Goal: Task Accomplishment & Management: Manage account settings

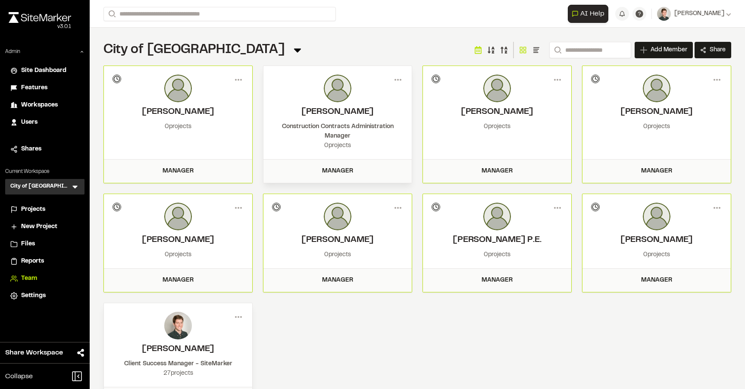
click at [268, 37] on div "City of Miramar Team Menu Search Add Member Invite New Team Member * Required N…" at bounding box center [417, 226] width 655 height 397
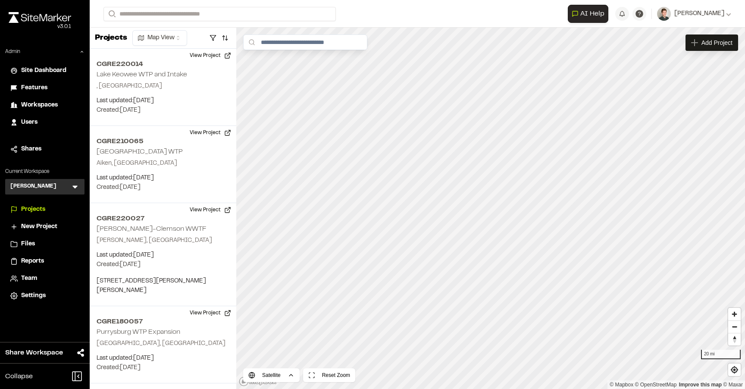
click at [72, 188] on icon at bounding box center [75, 186] width 9 height 9
click at [39, 203] on li at bounding box center [45, 206] width 78 height 19
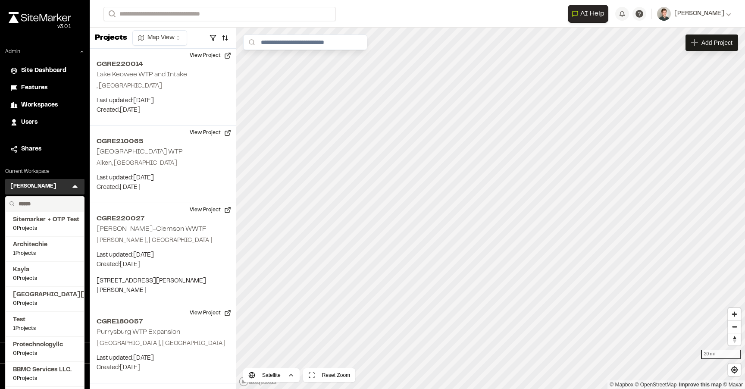
click at [39, 203] on input "text" at bounding box center [48, 204] width 66 height 15
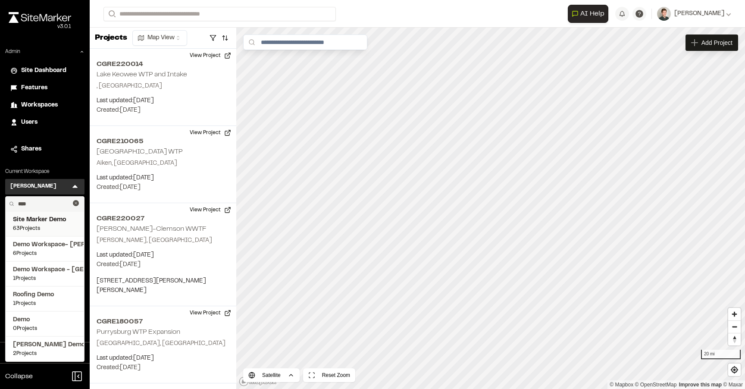
type input "****"
click at [38, 220] on span "Site Marker Demo" at bounding box center [45, 219] width 64 height 9
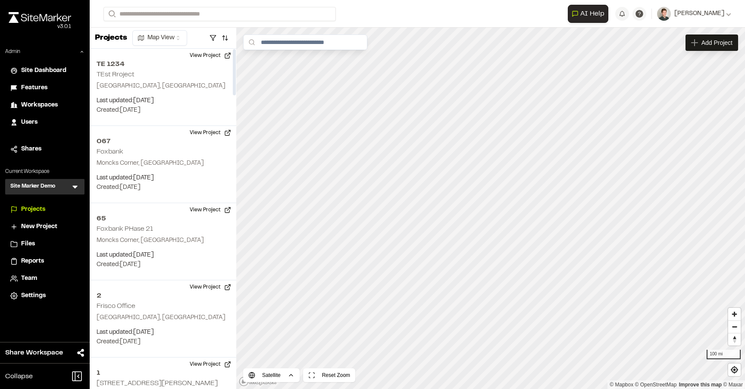
click at [28, 119] on span "Users" at bounding box center [29, 122] width 16 height 9
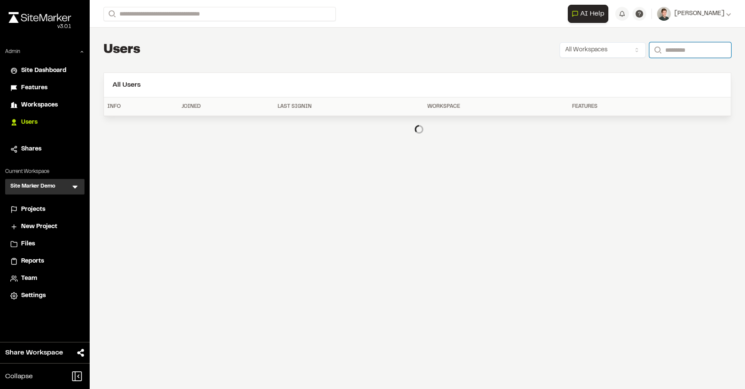
click at [679, 50] on input "Search" at bounding box center [690, 50] width 82 height 16
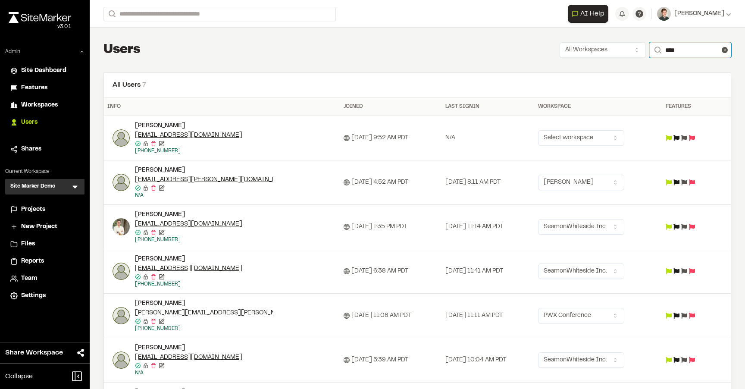
scroll to position [52, 0]
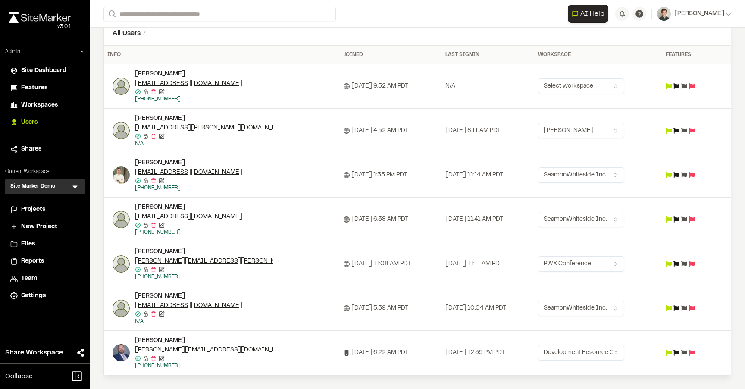
click at [687, 355] on icon at bounding box center [684, 353] width 6 height 6
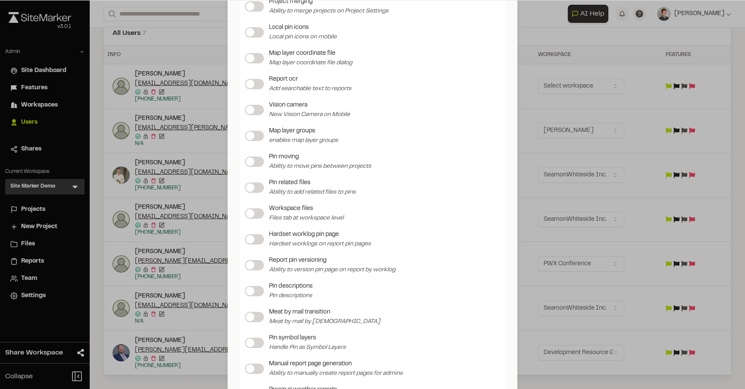
scroll to position [960, 0]
click at [252, 165] on span at bounding box center [250, 162] width 9 height 9
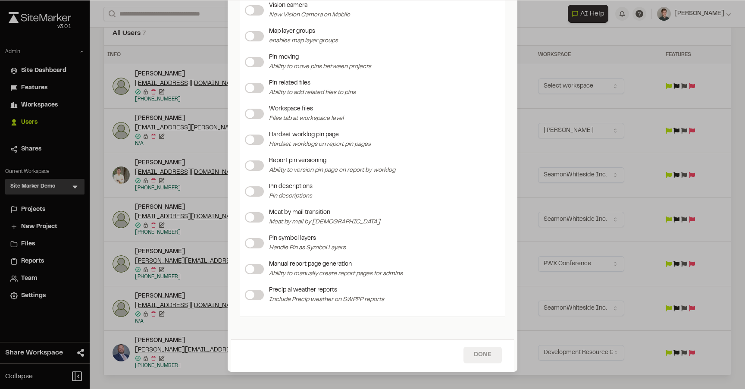
click at [479, 354] on button "Done" at bounding box center [482, 355] width 38 height 16
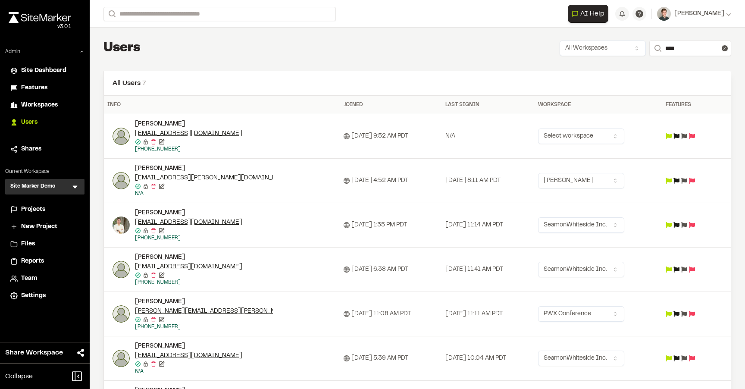
scroll to position [0, 0]
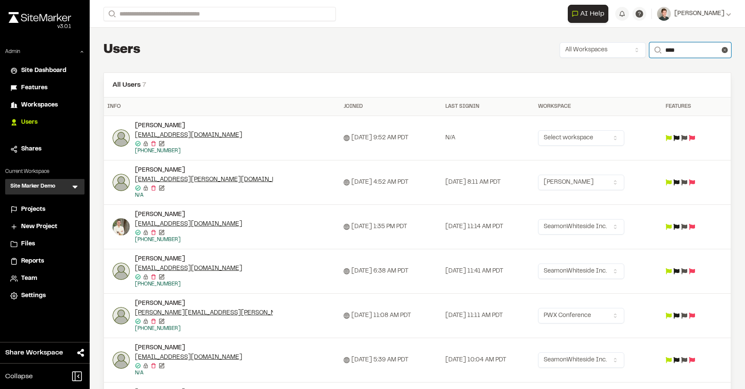
click at [674, 47] on input "****" at bounding box center [690, 50] width 82 height 16
type input "*"
type input "**********"
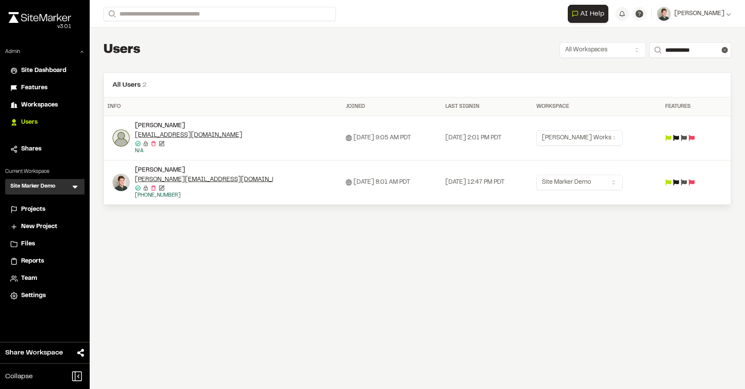
click at [119, 188] on img at bounding box center [121, 182] width 17 height 17
click at [429, 53] on div at bounding box center [372, 194] width 745 height 389
click at [687, 185] on icon at bounding box center [684, 182] width 6 height 6
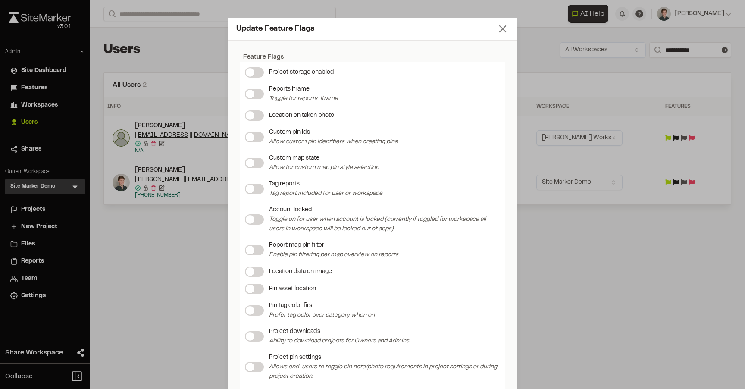
click at [503, 23] on icon at bounding box center [503, 29] width 12 height 12
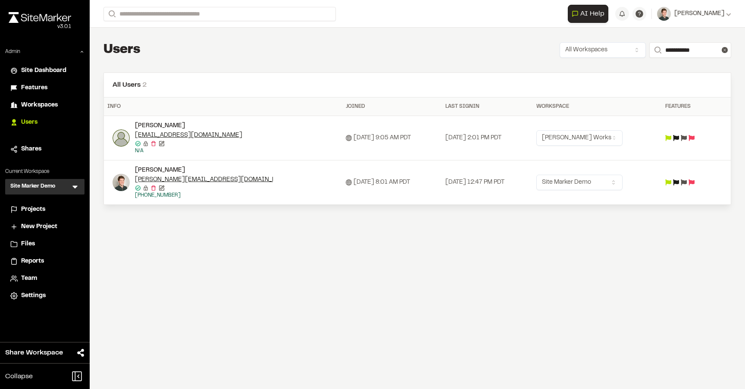
click at [38, 211] on span "Projects" at bounding box center [33, 209] width 24 height 9
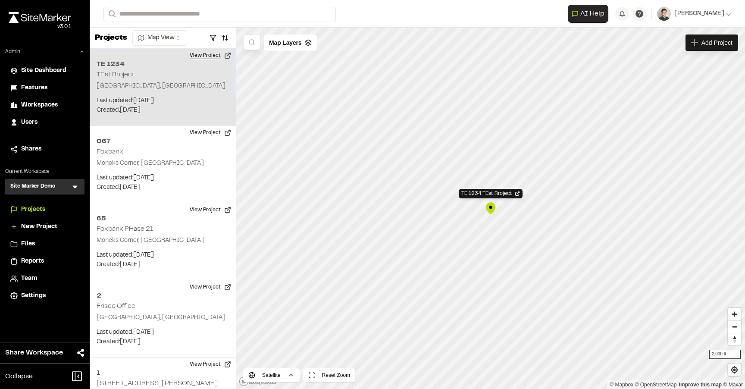
click at [206, 56] on button "View Project" at bounding box center [211, 56] width 52 height 14
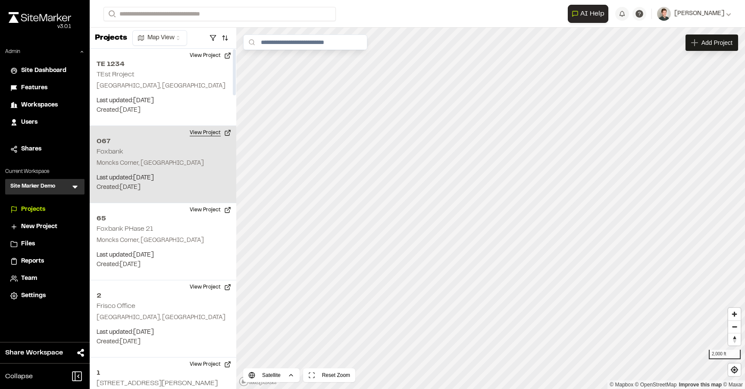
click at [215, 130] on button "View Project" at bounding box center [211, 133] width 52 height 14
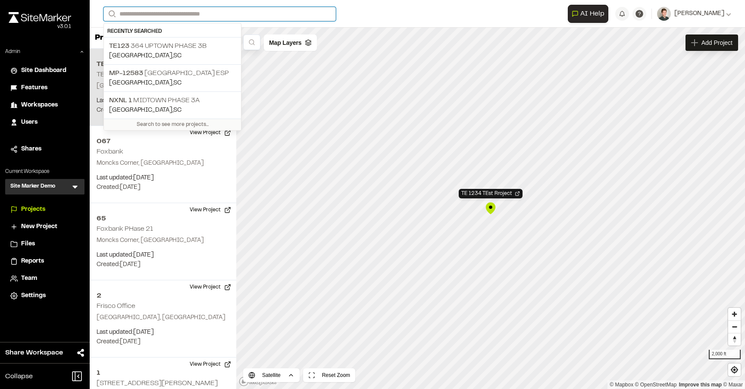
click at [171, 12] on input "Search" at bounding box center [219, 14] width 232 height 14
click at [179, 52] on p "Summerville , SC" at bounding box center [172, 55] width 127 height 9
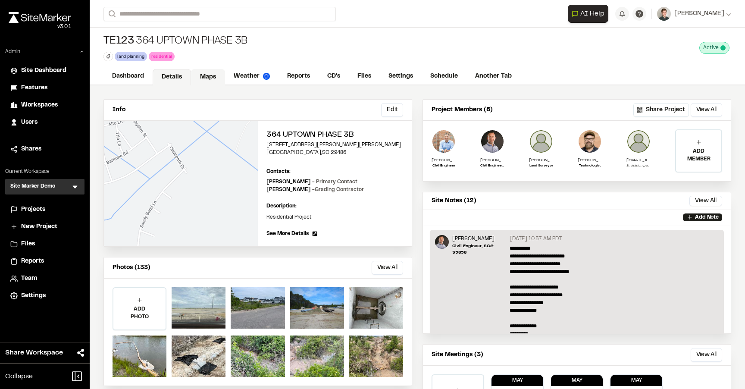
click at [211, 74] on link "Maps" at bounding box center [208, 77] width 34 height 16
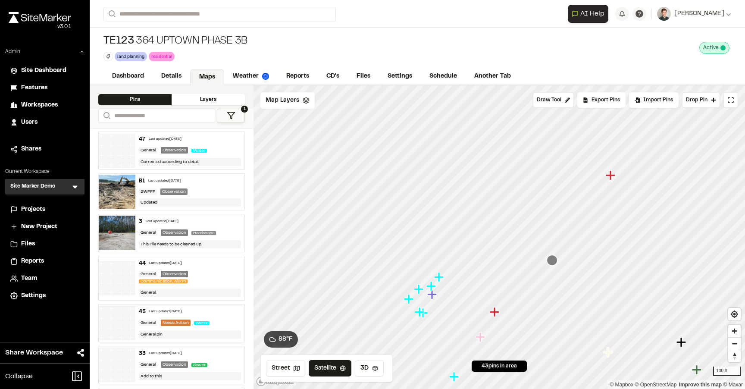
click at [613, 174] on icon "Map marker" at bounding box center [610, 174] width 9 height 9
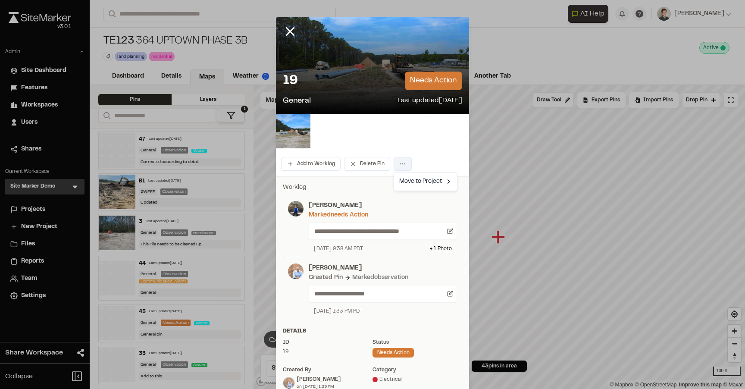
click at [400, 160] on html "Close sidebar v 3.0.1 Admin Site Dashboard Features Workspaces Users Shares Cur…" at bounding box center [372, 194] width 745 height 389
click at [416, 135] on html "Close sidebar v 3.0.1 Admin Site Dashboard Features Workspaces Users Shares Cur…" at bounding box center [372, 194] width 745 height 389
click at [401, 162] on html "Close sidebar v 3.0.1 Admin Site Dashboard Features Workspaces Users Shares Cur…" at bounding box center [372, 194] width 745 height 389
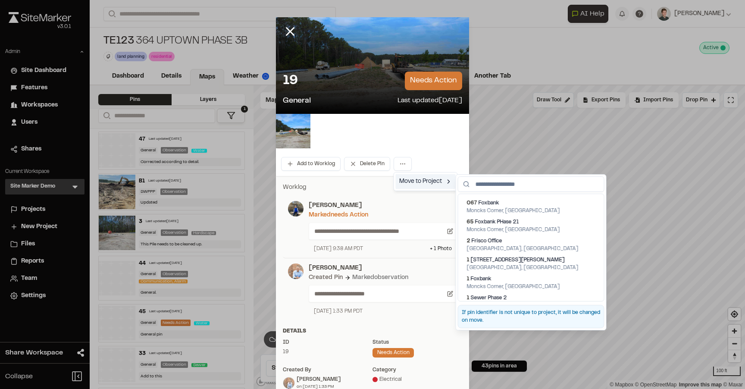
click at [413, 181] on div "Move to Project" at bounding box center [426, 181] width 60 height 15
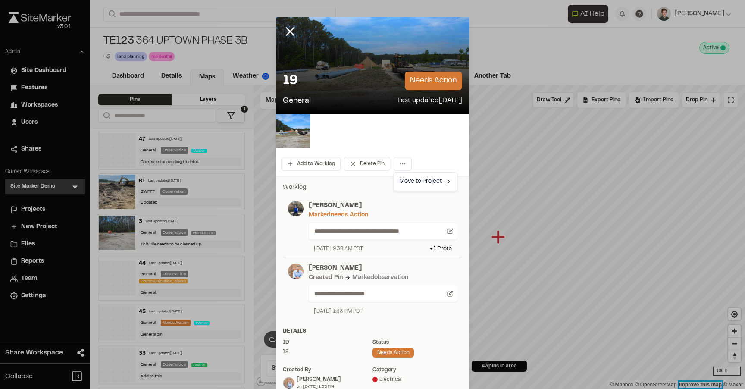
click at [711, 387] on div "Click to Drop Pin 43 pins in area Draw Tool Export Pins Available Datums Datums…" at bounding box center [498, 236] width 491 height 303
click at [291, 30] on line at bounding box center [290, 31] width 7 height 7
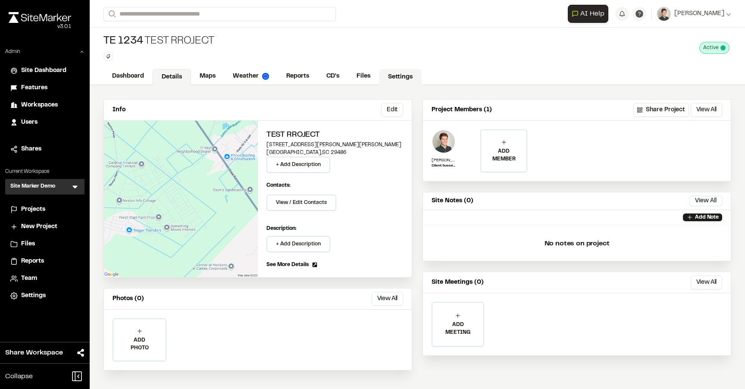
click at [406, 77] on link "Settings" at bounding box center [400, 77] width 43 height 16
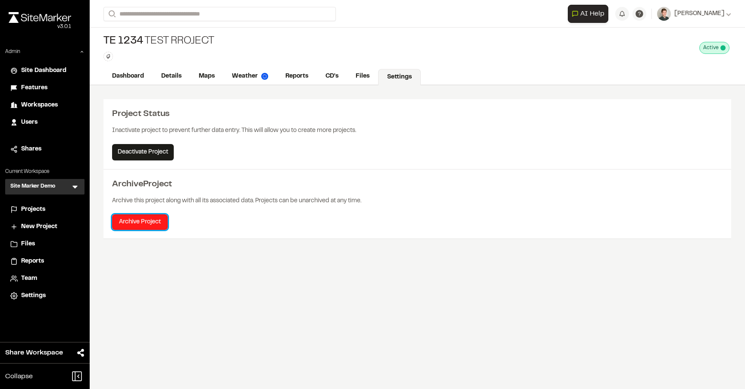
click at [144, 222] on button "Archive Project" at bounding box center [140, 222] width 56 height 16
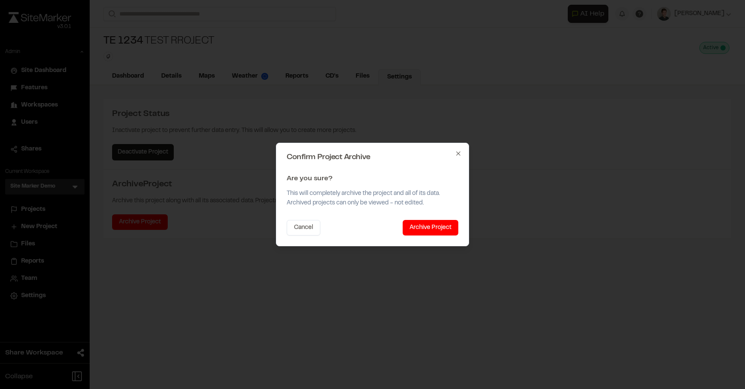
drag, startPoint x: 425, startPoint y: 227, endPoint x: 458, endPoint y: 153, distance: 80.1
click at [459, 155] on div "Confirm Project Archive Are you sure? This will completely archive the project …" at bounding box center [372, 194] width 193 height 103
click at [458, 153] on icon "button" at bounding box center [458, 153] width 4 height 4
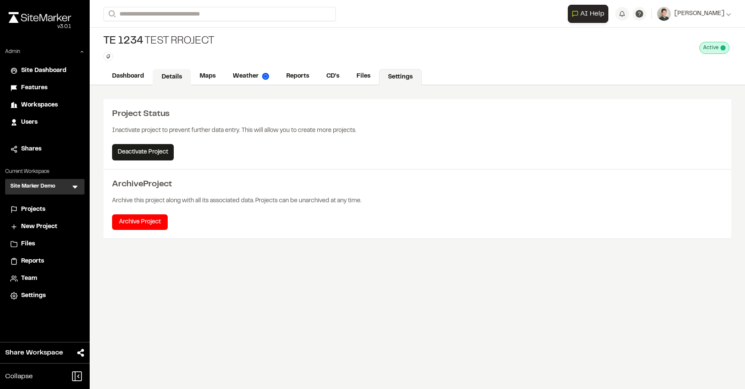
click at [175, 75] on link "Details" at bounding box center [172, 77] width 38 height 16
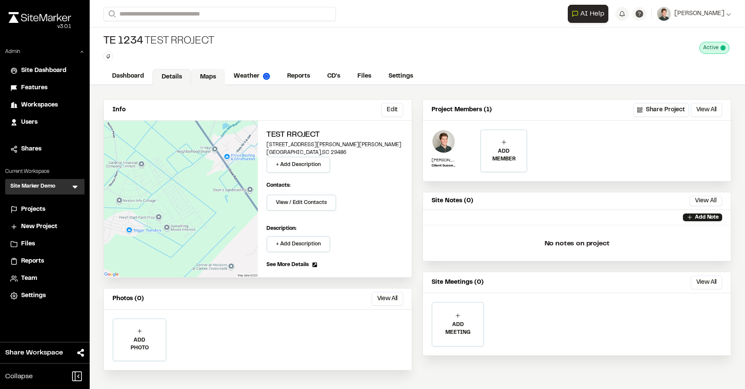
click at [198, 75] on link "Maps" at bounding box center [208, 77] width 34 height 16
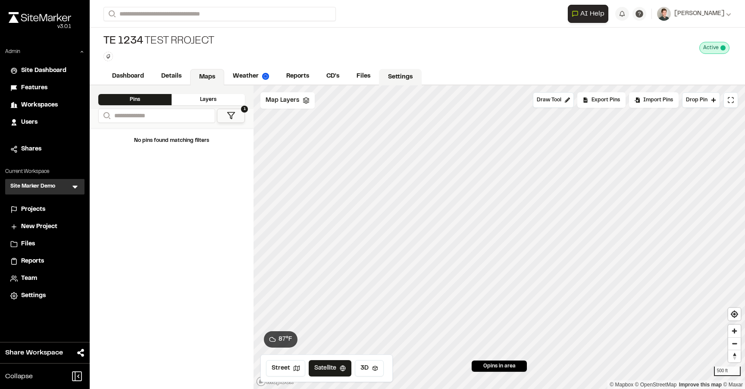
click at [406, 77] on link "Settings" at bounding box center [400, 77] width 43 height 16
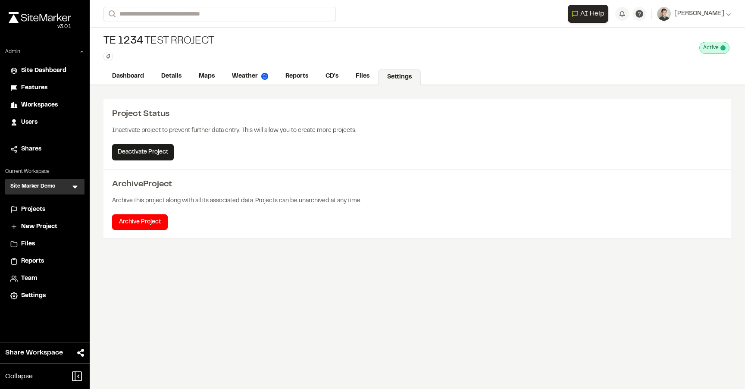
click at [118, 231] on div "Archive Project Archive this project along with all its associated data. Projec…" at bounding box center [417, 203] width 628 height 69
click at [128, 223] on button "Archive Project" at bounding box center [140, 222] width 56 height 16
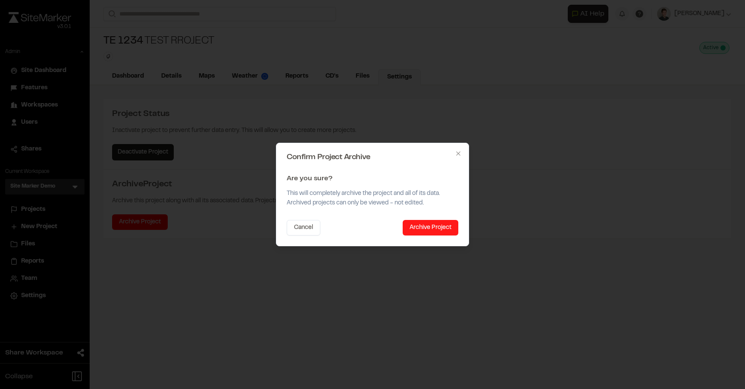
click at [439, 223] on button "Archive Project" at bounding box center [431, 228] width 56 height 16
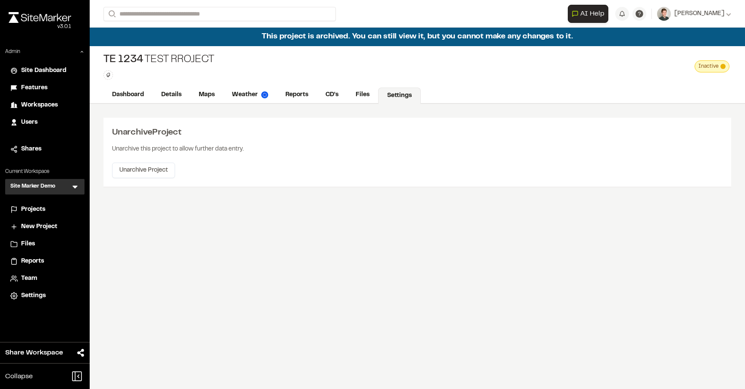
click at [336, 59] on div "TE 1234 TEst Rroject Type Enter or comma to add tag. Inactive Activate TE 1234 …" at bounding box center [417, 66] width 655 height 41
click at [279, 118] on div "Unarchive Project Unarchive this project to allow further data entry. Unarchive…" at bounding box center [417, 152] width 628 height 69
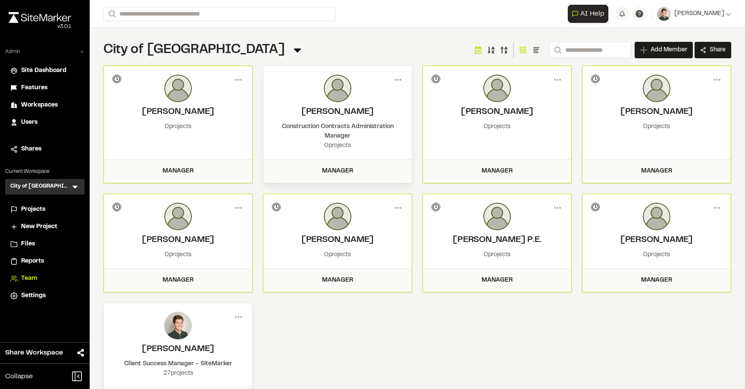
click at [78, 50] on div "Admin" at bounding box center [44, 53] width 79 height 11
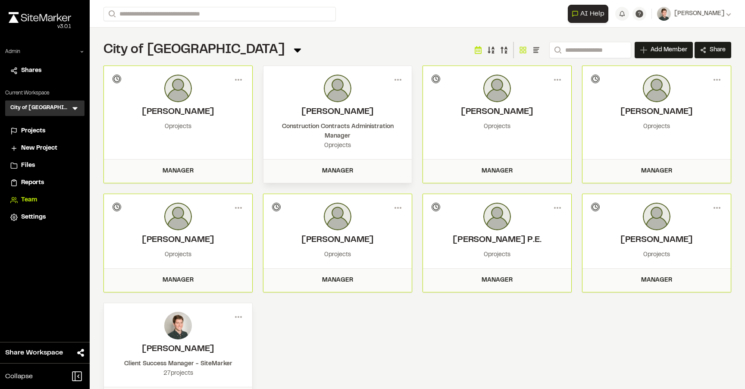
click at [24, 165] on span "Files" at bounding box center [28, 165] width 14 height 9
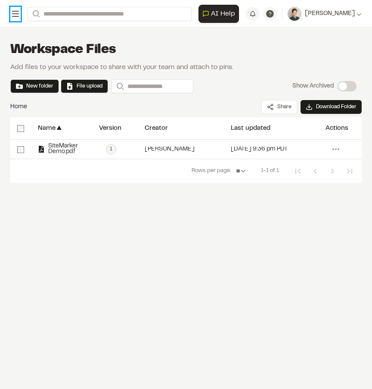
click at [11, 10] on icon at bounding box center [15, 14] width 10 height 10
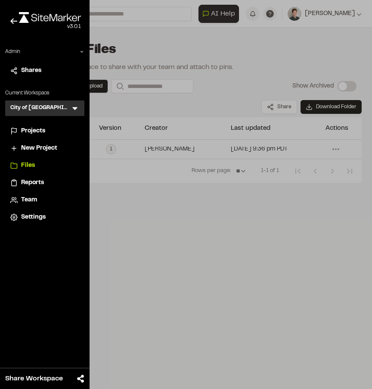
click at [77, 109] on icon at bounding box center [75, 108] width 9 height 9
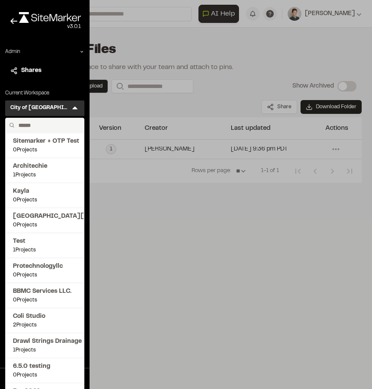
click at [37, 123] on input "text" at bounding box center [48, 125] width 66 height 15
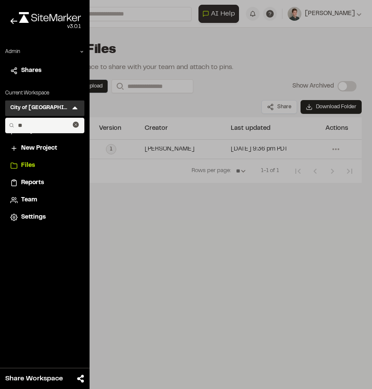
type input "*"
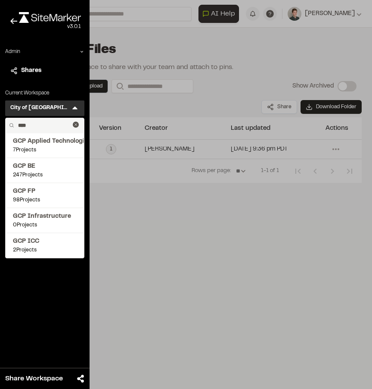
type input "***"
click at [75, 122] on icon at bounding box center [76, 125] width 6 height 6
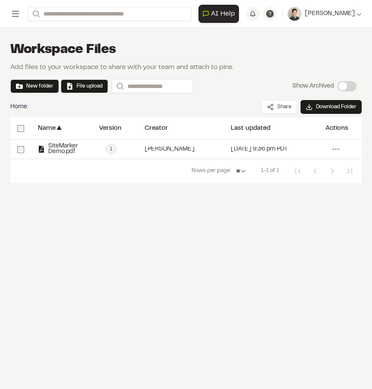
click at [6, 17] on div "**********" at bounding box center [186, 14] width 372 height 28
click at [15, 17] on icon at bounding box center [15, 14] width 10 height 10
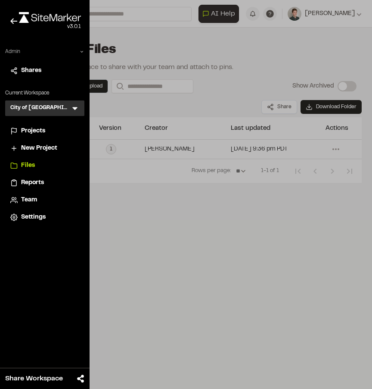
click at [79, 51] on icon at bounding box center [81, 51] width 5 height 5
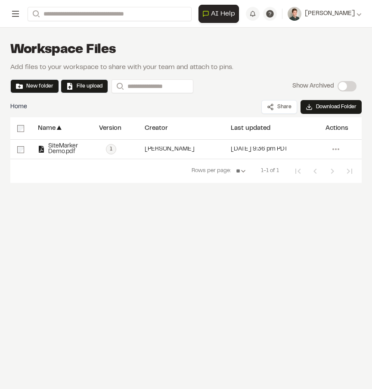
click at [15, 9] on icon at bounding box center [15, 14] width 10 height 10
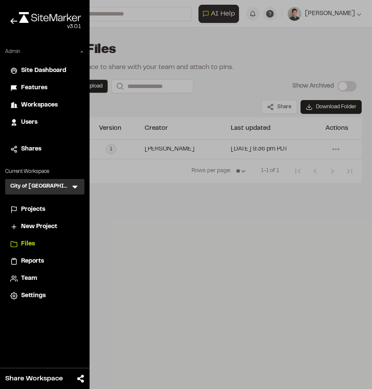
click at [38, 105] on span "Workspaces" at bounding box center [39, 104] width 37 height 9
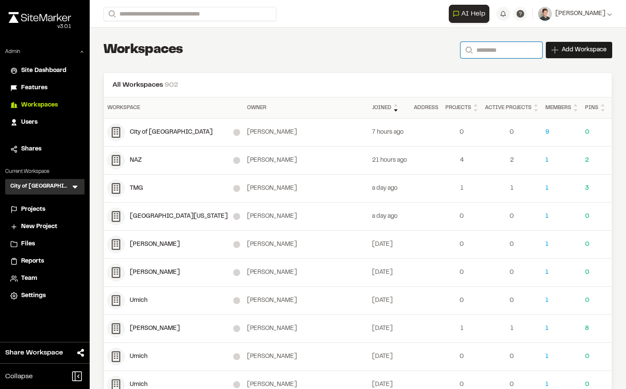
click at [492, 50] on input "Search" at bounding box center [501, 50] width 82 height 16
paste input "**********"
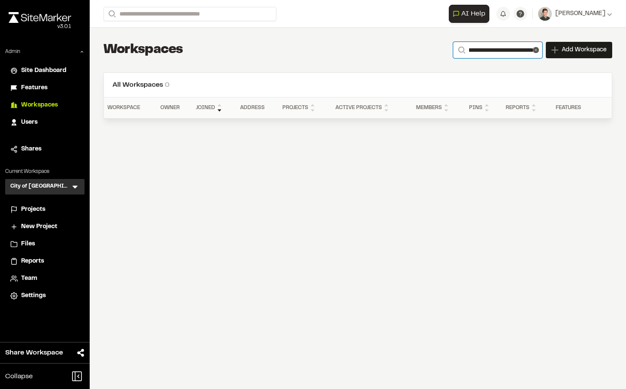
type input "**********"
click at [30, 119] on span "Users" at bounding box center [29, 122] width 16 height 9
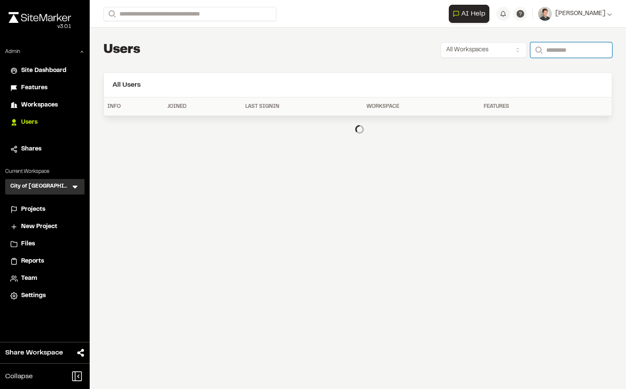
click at [565, 50] on input "Search" at bounding box center [571, 50] width 82 height 16
paste input "**********"
type input "**********"
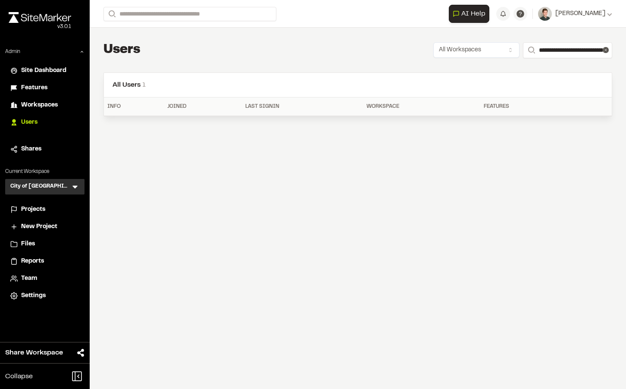
click at [225, 132] on div "**********" at bounding box center [358, 194] width 536 height 389
click at [254, 113] on th "Last Signin" at bounding box center [302, 106] width 121 height 19
click at [607, 50] on icon at bounding box center [606, 50] width 6 height 6
click at [568, 46] on input "Search" at bounding box center [568, 50] width 90 height 16
type input "*"
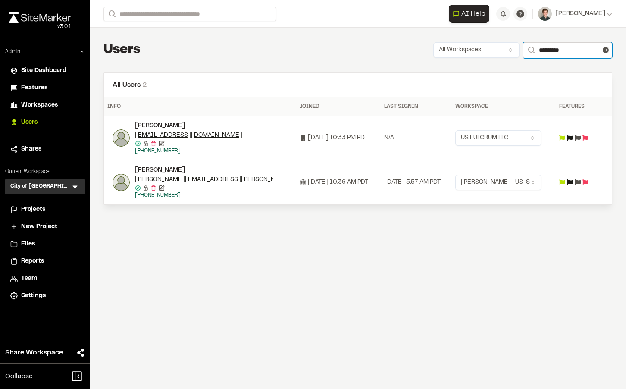
drag, startPoint x: 575, startPoint y: 53, endPoint x: 510, endPoint y: 50, distance: 65.1
click at [510, 50] on div "All Workspaces Search *********" at bounding box center [522, 50] width 179 height 16
paste input "**********"
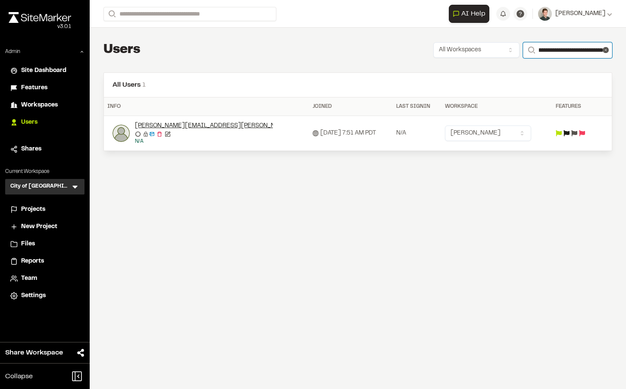
type input "**********"
click at [486, 136] on html "Close sidebar v 3.0.1 Admin Site Dashboard Features Workspaces Users Shares Cur…" at bounding box center [313, 194] width 626 height 389
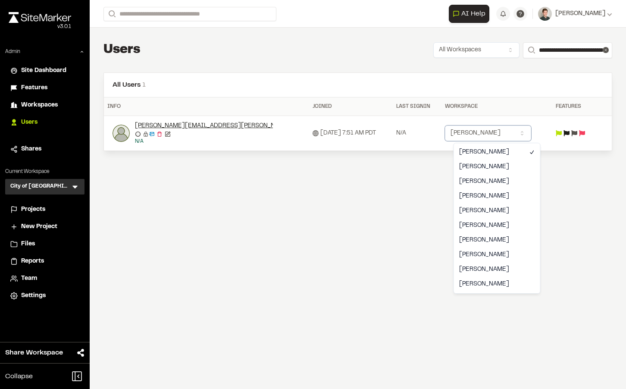
click at [407, 60] on html "Close sidebar v 3.0.1 Admin Site Dashboard Features Workspaces Users Shares Cur…" at bounding box center [313, 194] width 626 height 389
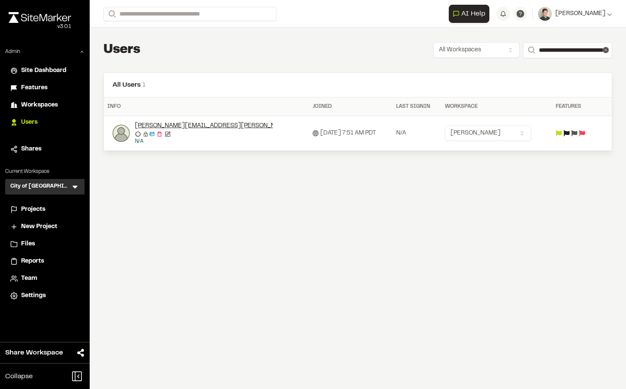
click at [407, 60] on div "**********" at bounding box center [358, 96] width 536 height 137
click at [51, 103] on span "Workspaces" at bounding box center [39, 104] width 37 height 9
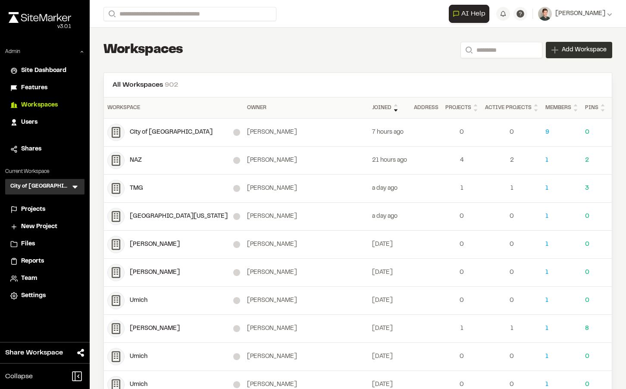
click at [575, 48] on span "Add Workspace" at bounding box center [584, 50] width 45 height 9
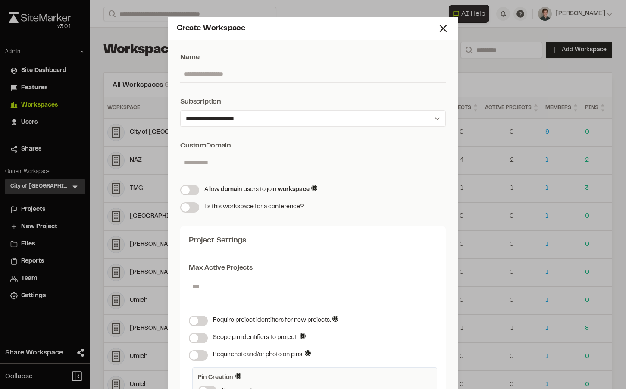
click at [251, 77] on input "text" at bounding box center [313, 74] width 266 height 16
paste input "**********"
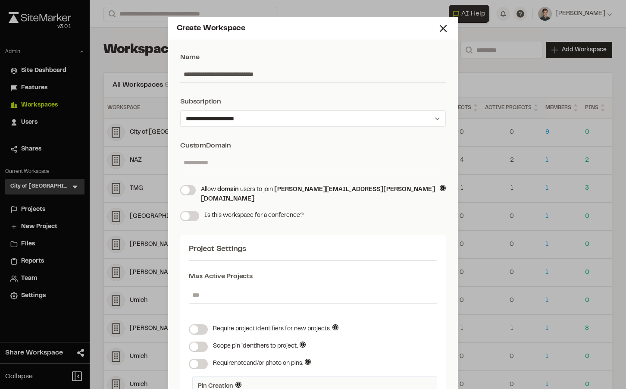
drag, startPoint x: 296, startPoint y: 74, endPoint x: 227, endPoint y: 73, distance: 69.0
click at [227, 73] on input "**********" at bounding box center [313, 74] width 266 height 16
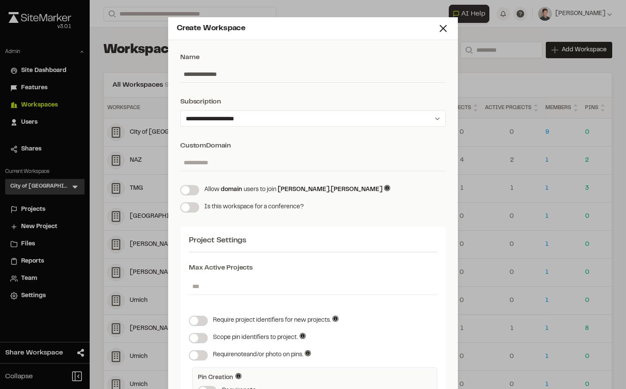
click at [209, 76] on input "**********" at bounding box center [313, 74] width 266 height 16
click at [211, 76] on input "**********" at bounding box center [313, 74] width 266 height 16
click at [185, 70] on input "**********" at bounding box center [313, 74] width 266 height 16
type input "**********"
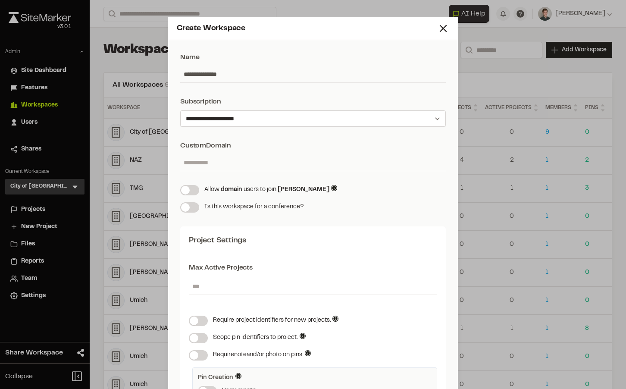
scroll to position [24, 0]
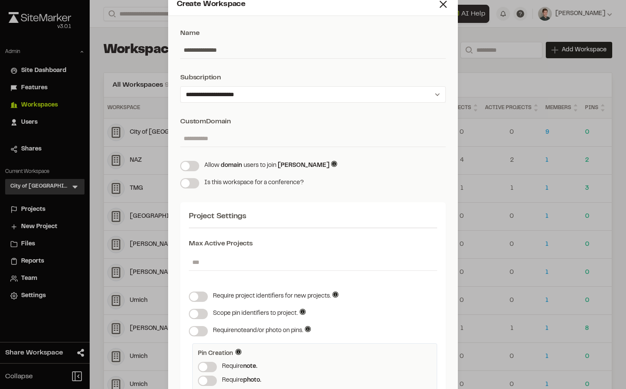
click at [192, 166] on label at bounding box center [189, 166] width 19 height 10
click at [218, 138] on input "text" at bounding box center [313, 138] width 266 height 16
paste input "**********"
type input "**********"
click at [292, 117] on div "Custom Domain" at bounding box center [313, 121] width 266 height 10
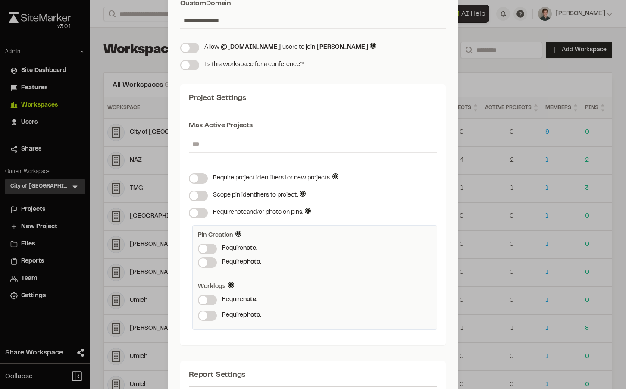
scroll to position [149, 0]
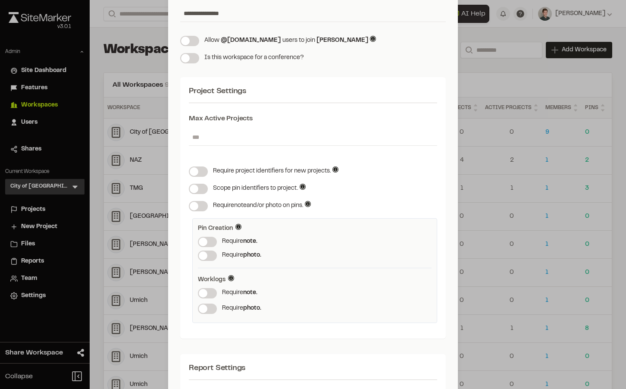
click at [198, 172] on span at bounding box center [194, 171] width 9 height 9
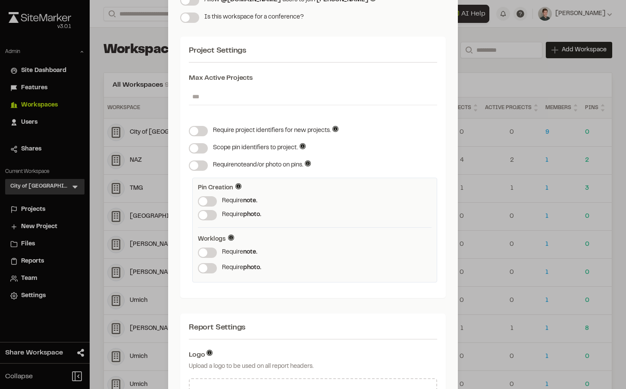
scroll to position [194, 0]
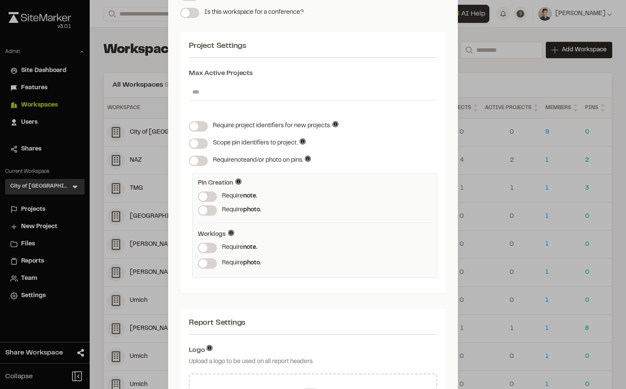
click at [206, 247] on label at bounding box center [207, 248] width 19 height 10
click at [207, 266] on span at bounding box center [203, 263] width 9 height 9
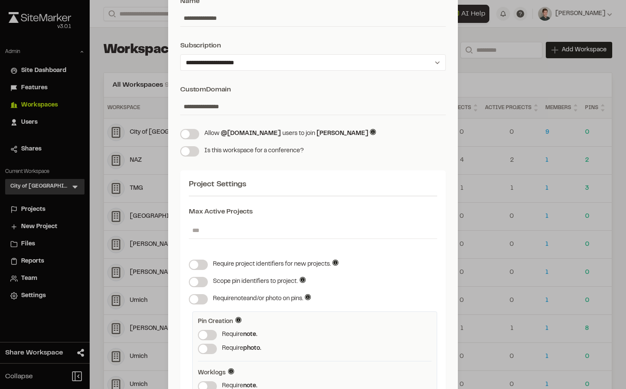
scroll to position [57, 0]
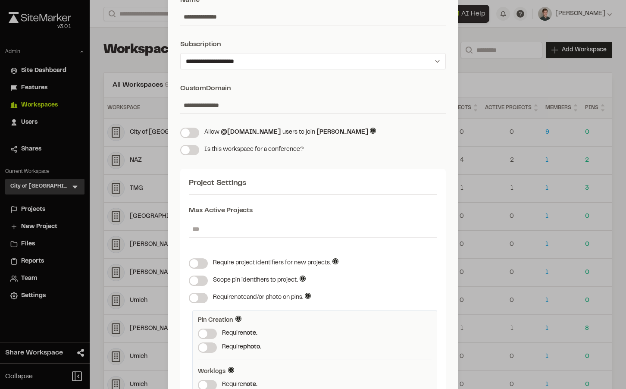
click at [206, 235] on input "number" at bounding box center [313, 229] width 248 height 16
click at [256, 206] on div "Max Active Projects" at bounding box center [313, 210] width 248 height 10
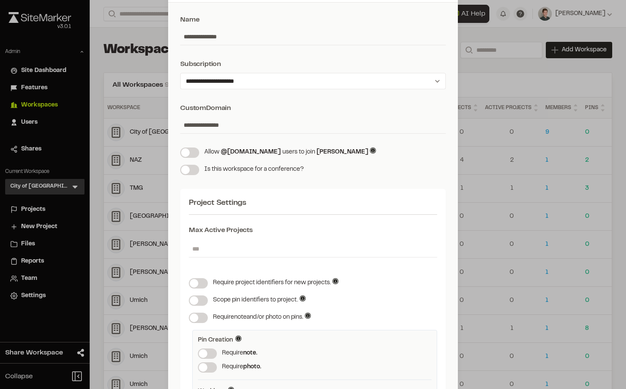
scroll to position [0, 0]
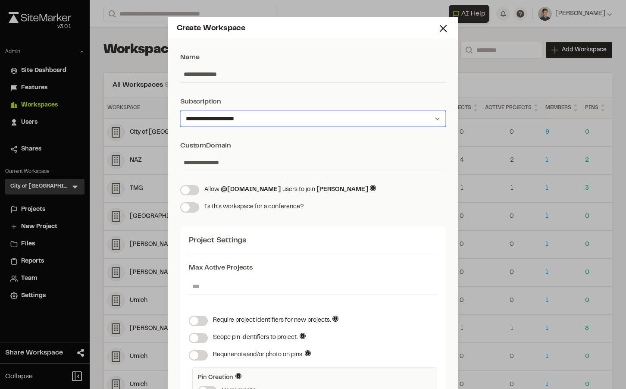
click at [297, 122] on select "**********" at bounding box center [313, 118] width 266 height 16
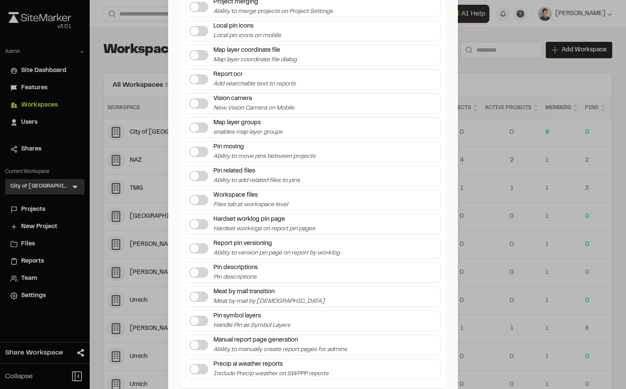
scroll to position [1627, 0]
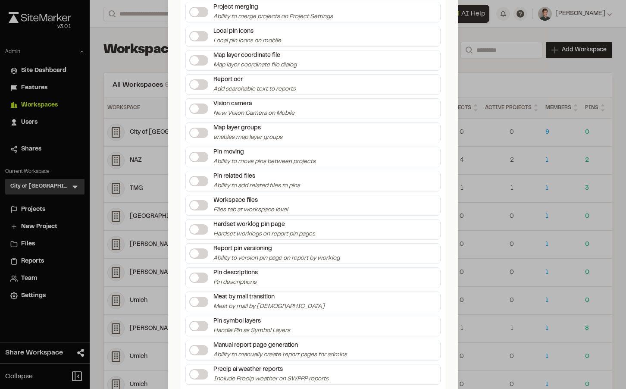
click at [199, 181] on label at bounding box center [198, 181] width 19 height 10
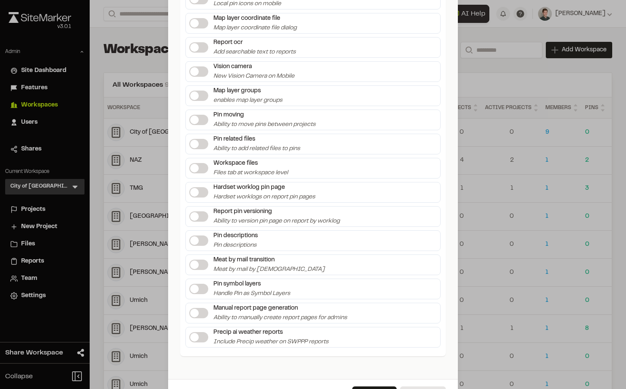
scroll to position [1704, 0]
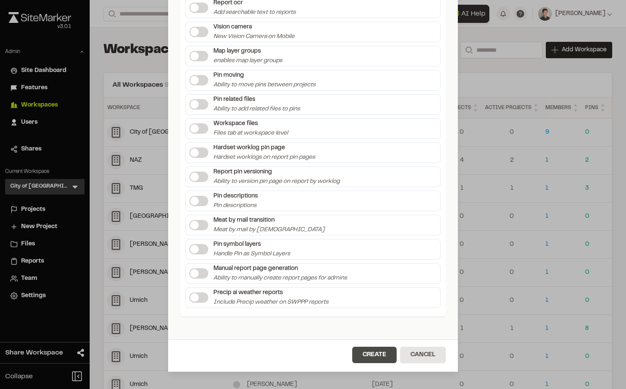
click at [385, 355] on button "Create" at bounding box center [374, 355] width 44 height 16
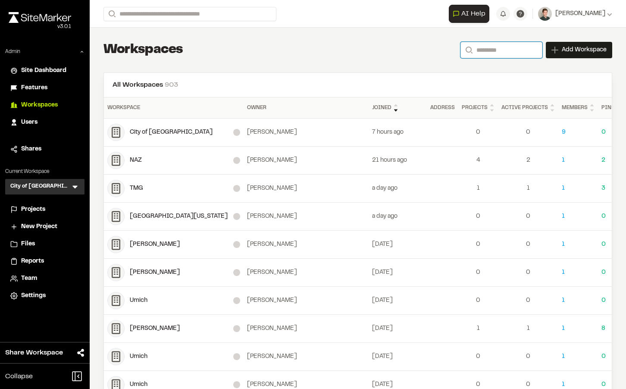
click at [487, 54] on input "Search" at bounding box center [501, 50] width 82 height 16
paste input "**********"
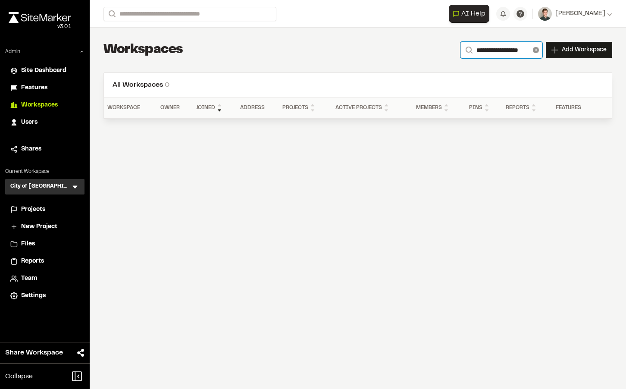
type input "**********"
click at [537, 50] on icon at bounding box center [536, 50] width 6 height 6
click at [503, 50] on input "Search" at bounding box center [501, 50] width 82 height 16
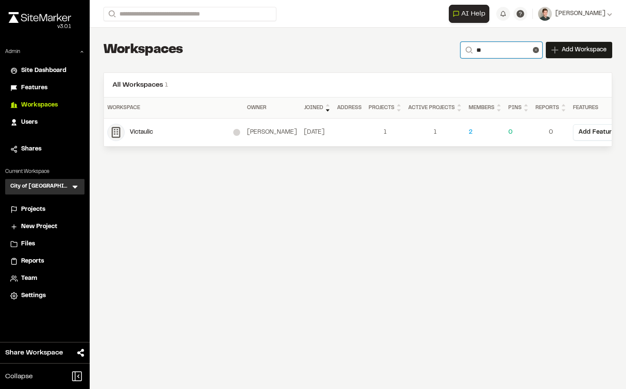
type input "*"
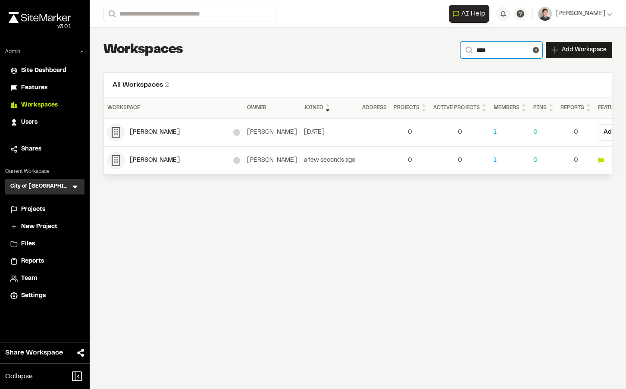
type input "****"
click at [270, 160] on div "[PERSON_NAME]" at bounding box center [272, 160] width 50 height 9
click at [146, 158] on div "Jonathan Schulz" at bounding box center [181, 160] width 103 height 9
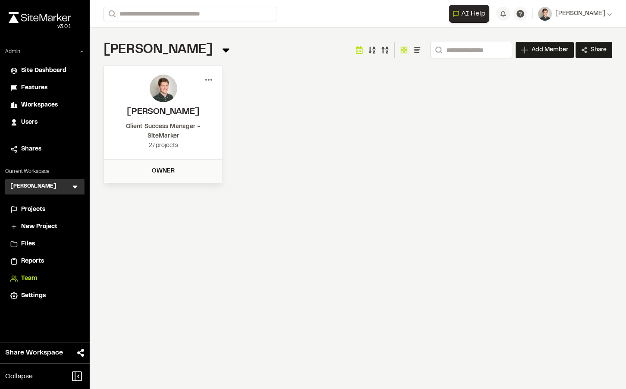
click at [205, 78] on icon at bounding box center [209, 80] width 14 height 14
click at [165, 120] on div "Remove" at bounding box center [177, 123] width 75 height 13
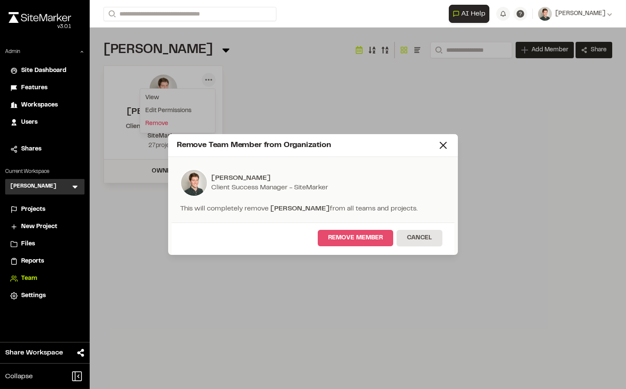
click at [346, 234] on button "Remove Member" at bounding box center [355, 238] width 75 height 16
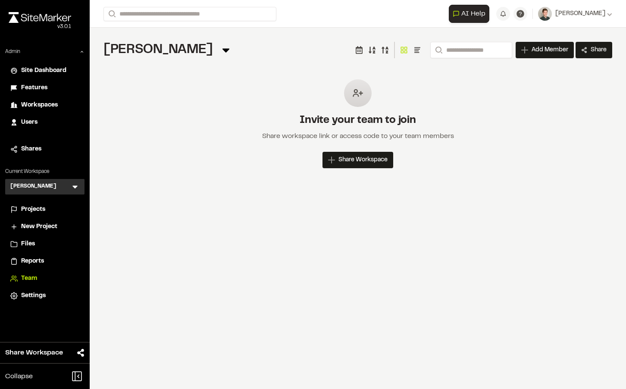
click at [24, 299] on span "Settings" at bounding box center [33, 295] width 25 height 9
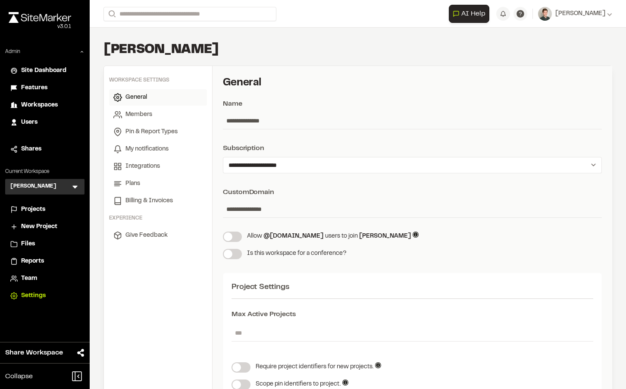
click at [146, 99] on span "General" at bounding box center [136, 97] width 22 height 9
click at [36, 103] on span "Workspaces" at bounding box center [39, 104] width 37 height 9
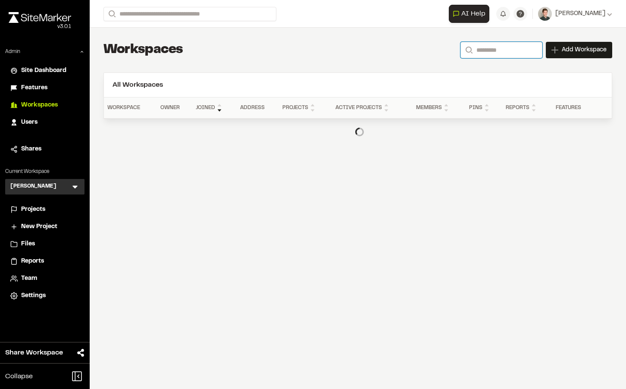
click at [484, 47] on input "Search" at bounding box center [501, 50] width 82 height 16
type input "*"
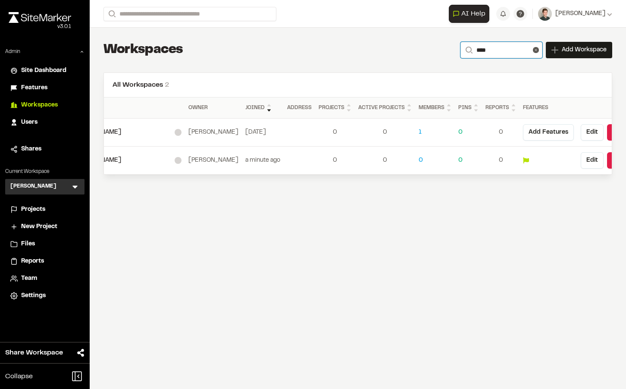
scroll to position [0, 92]
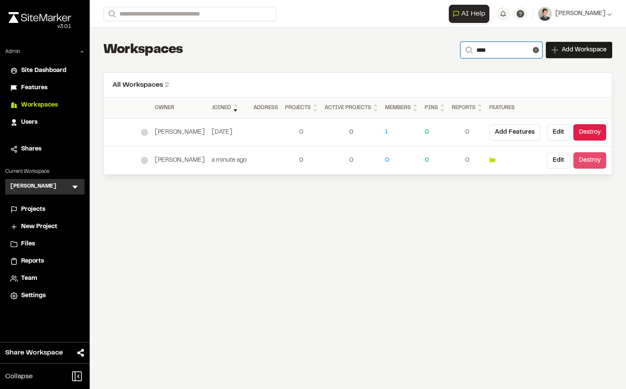
type input "****"
click at [582, 163] on button "Destroy" at bounding box center [589, 160] width 33 height 16
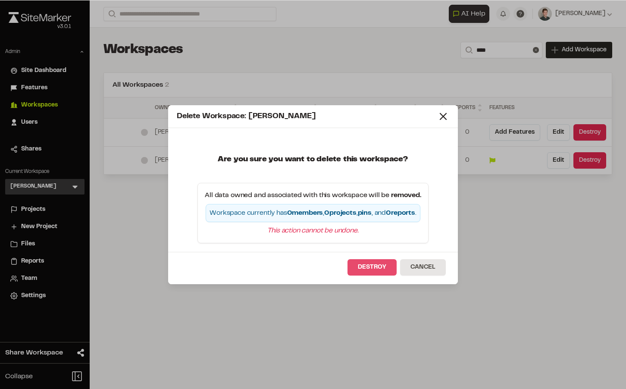
click at [375, 263] on button "Destroy" at bounding box center [371, 267] width 49 height 16
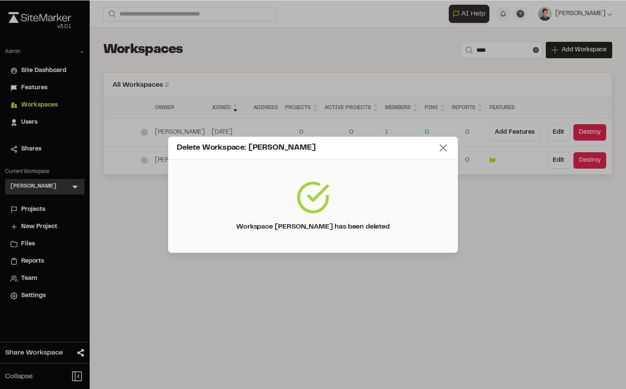
click at [442, 145] on icon at bounding box center [443, 148] width 12 height 12
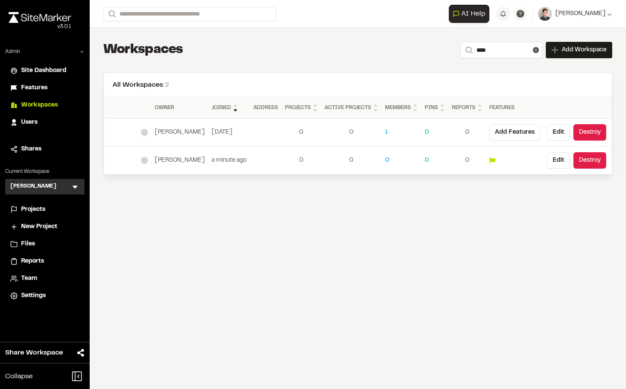
scroll to position [0, 0]
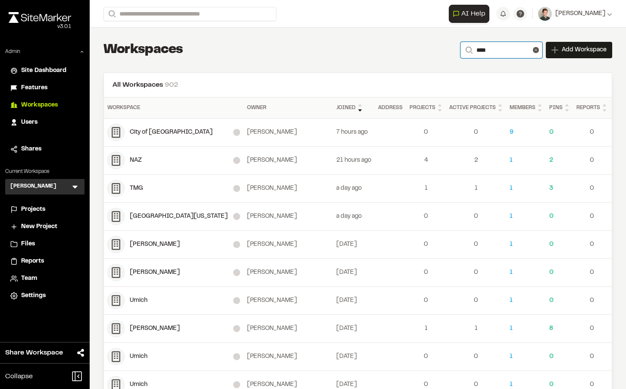
click at [497, 56] on input "****" at bounding box center [501, 50] width 82 height 16
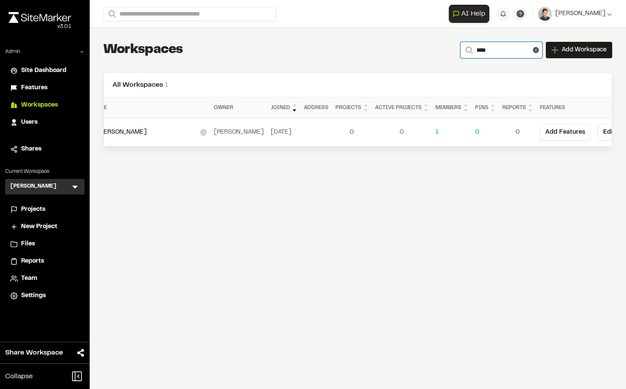
scroll to position [0, 60]
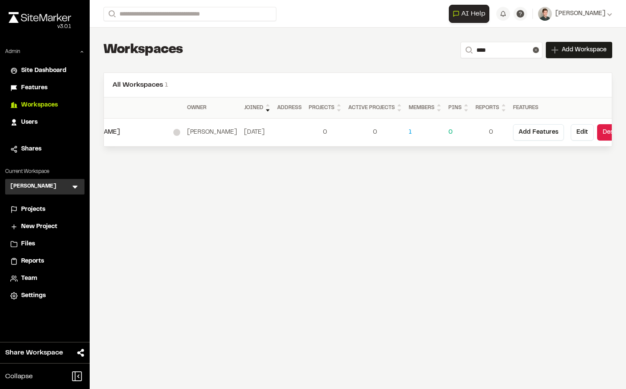
click at [417, 131] on div "1" at bounding box center [425, 132] width 33 height 9
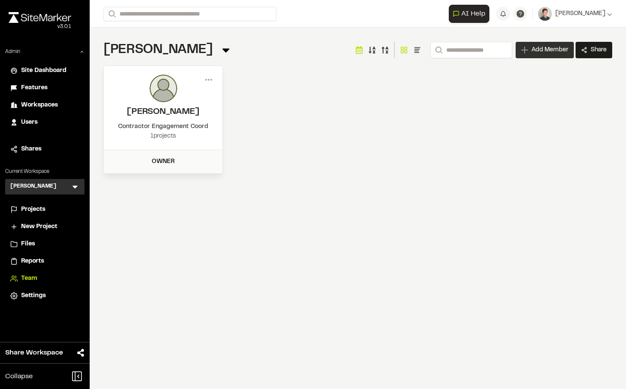
click at [543, 46] on span "Add Member" at bounding box center [550, 50] width 37 height 9
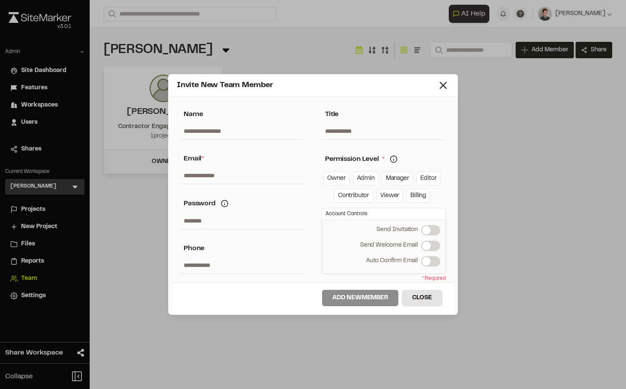
click at [223, 179] on input "text" at bounding box center [242, 175] width 124 height 16
paste input "**********"
type input "**********"
click at [216, 131] on input "text" at bounding box center [242, 131] width 124 height 16
type input "**********"
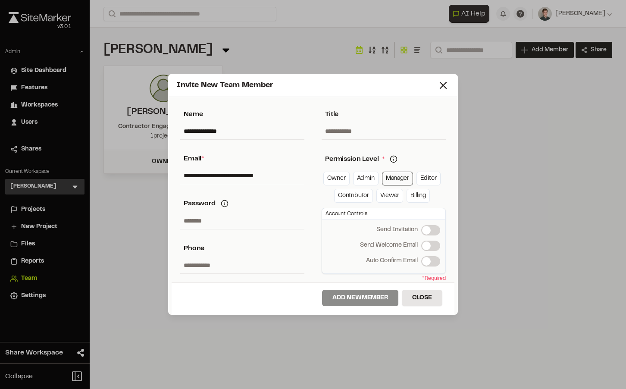
click at [394, 182] on link "Manager" at bounding box center [397, 179] width 31 height 14
click at [428, 244] on label "Send Welcome Email" at bounding box center [430, 246] width 19 height 10
click at [348, 294] on button "Add New Member" at bounding box center [360, 298] width 76 height 16
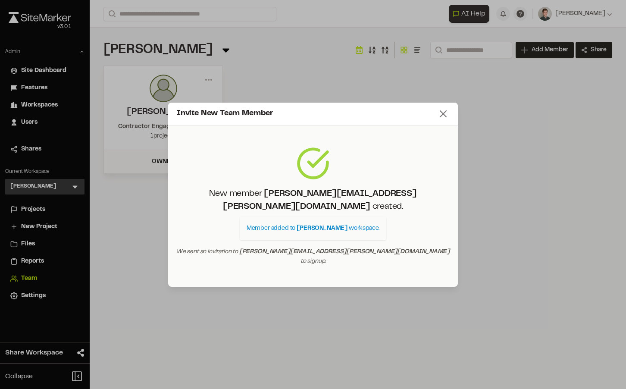
click at [439, 120] on icon at bounding box center [443, 114] width 12 height 12
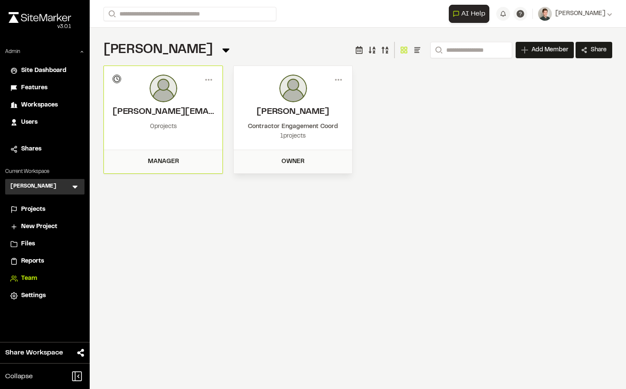
click at [47, 104] on span "Workspaces" at bounding box center [39, 104] width 37 height 9
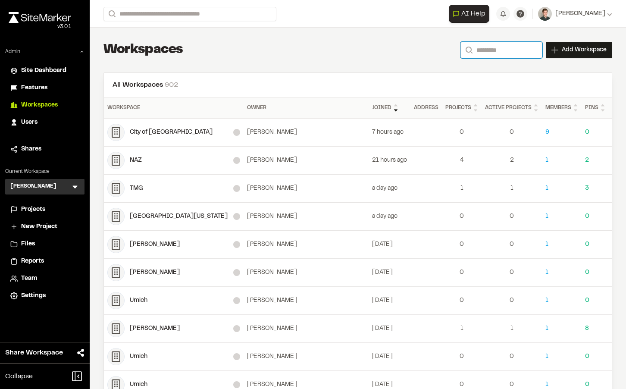
click at [495, 55] on input "Search" at bounding box center [501, 50] width 82 height 16
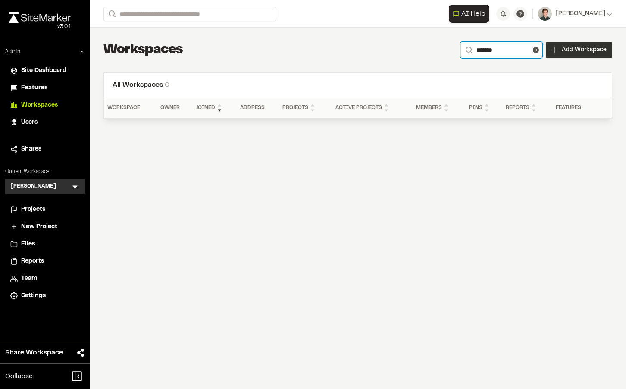
type input "*******"
click at [572, 48] on span "Add Workspace" at bounding box center [584, 50] width 45 height 9
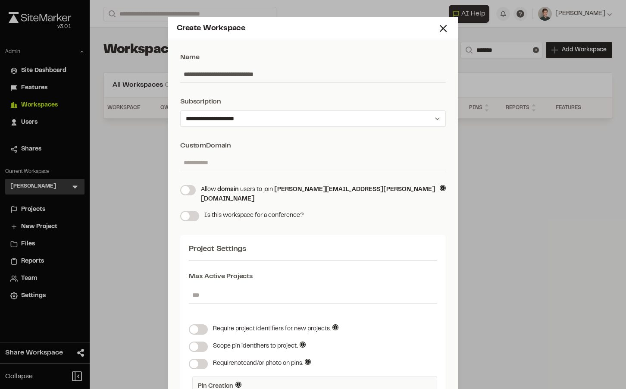
drag, startPoint x: 294, startPoint y: 78, endPoint x: 144, endPoint y: 78, distance: 150.5
click at [144, 78] on div "**********" at bounding box center [313, 194] width 626 height 389
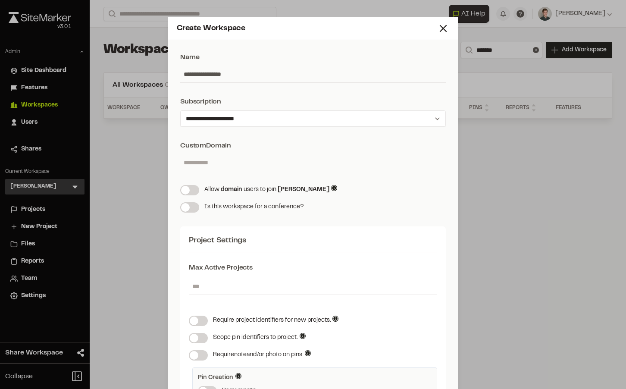
type input "**********"
click at [216, 165] on input "text" at bounding box center [313, 162] width 266 height 16
paste input "**********"
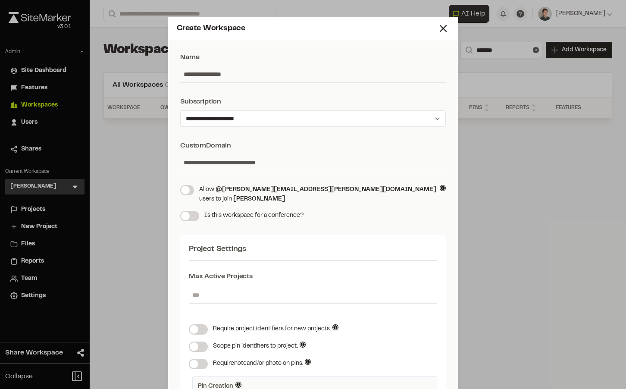
drag, startPoint x: 233, startPoint y: 162, endPoint x: 148, endPoint y: 161, distance: 84.9
click at [148, 161] on div "**********" at bounding box center [313, 194] width 626 height 389
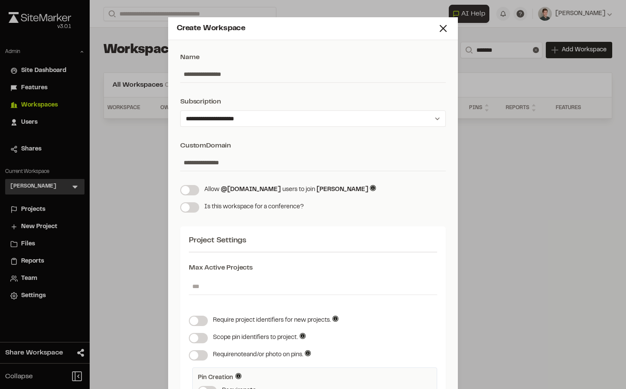
type input "**********"
click at [185, 192] on span at bounding box center [185, 190] width 9 height 9
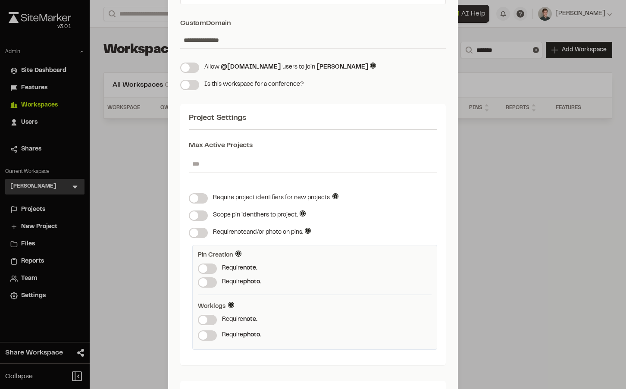
scroll to position [128, 0]
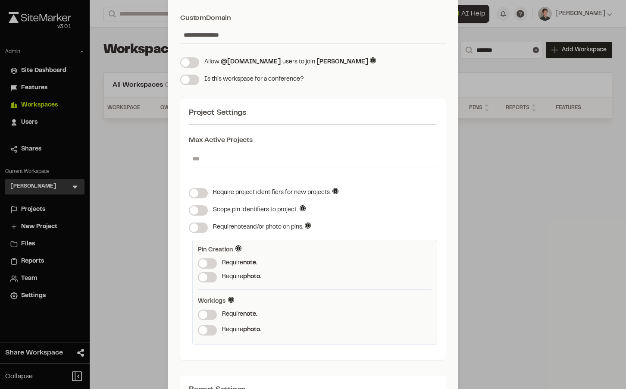
click at [207, 313] on span at bounding box center [203, 314] width 9 height 9
click at [207, 332] on span at bounding box center [203, 330] width 9 height 9
click at [197, 192] on label at bounding box center [198, 193] width 19 height 10
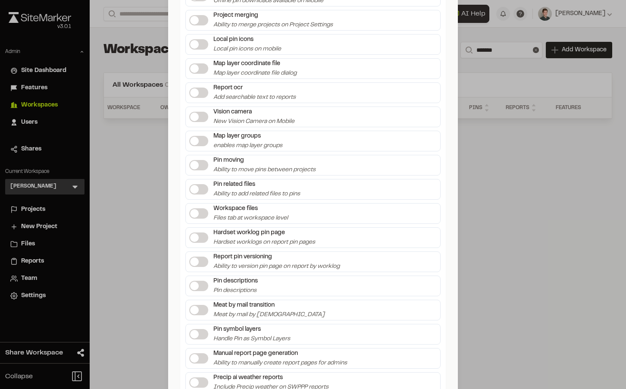
scroll to position [1704, 0]
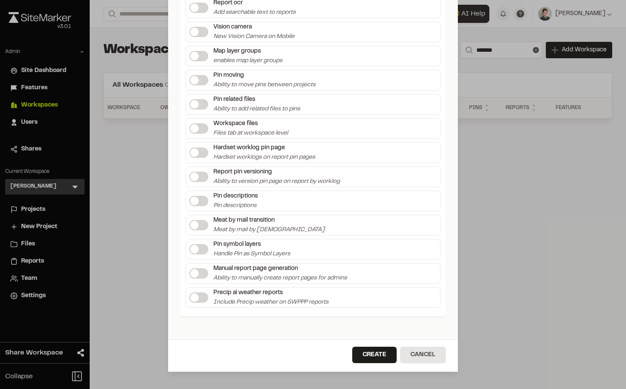
click at [197, 125] on label at bounding box center [198, 128] width 19 height 10
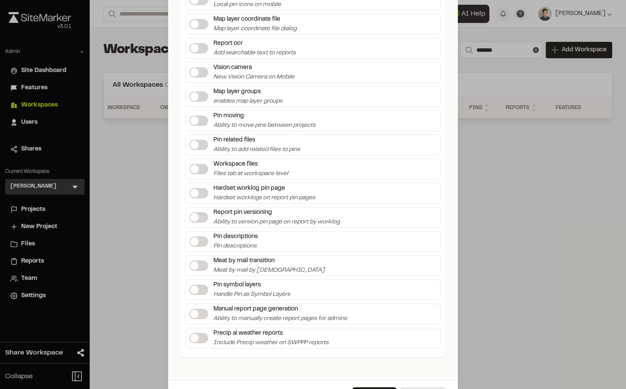
scroll to position [1651, 0]
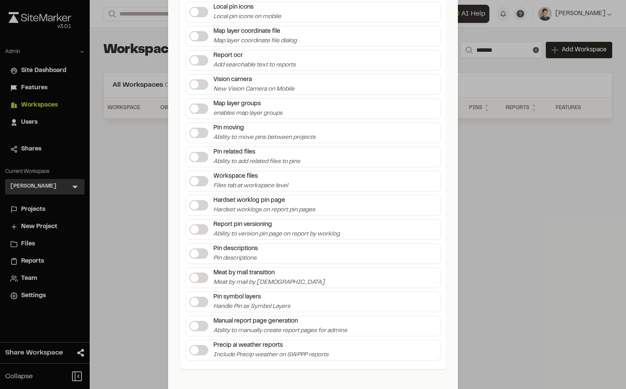
click at [199, 183] on span at bounding box center [194, 181] width 9 height 9
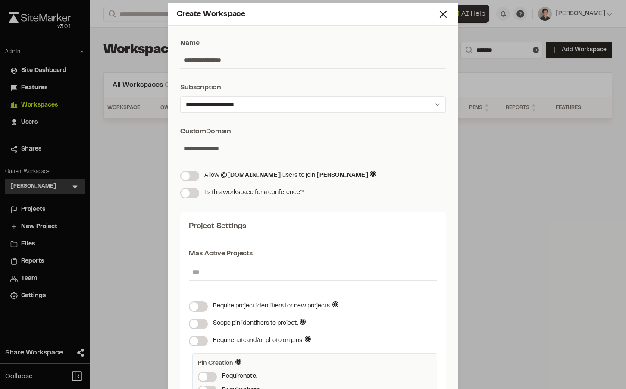
scroll to position [0, 0]
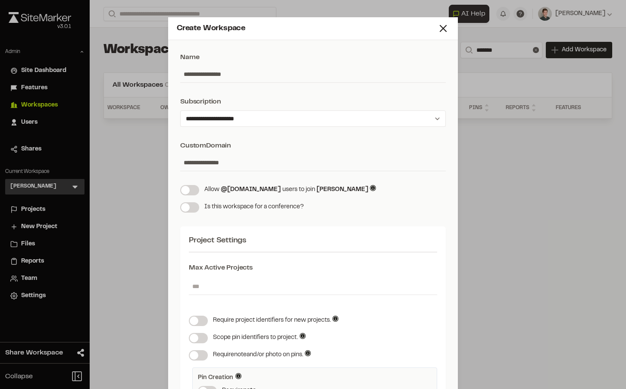
click at [231, 76] on input "**********" at bounding box center [313, 74] width 266 height 16
type input "**********"
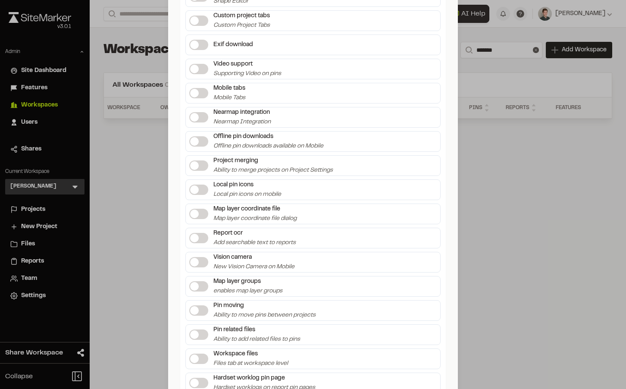
scroll to position [1704, 0]
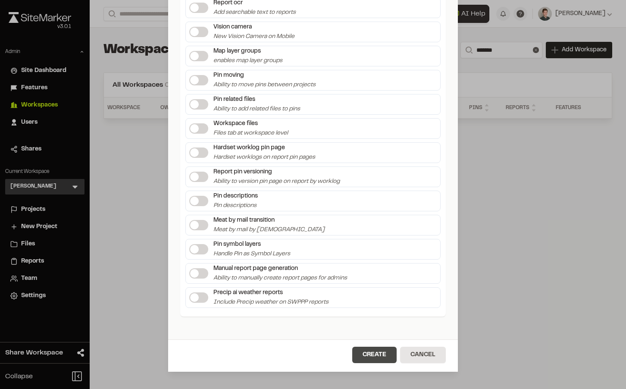
click at [376, 360] on button "Create" at bounding box center [374, 355] width 44 height 16
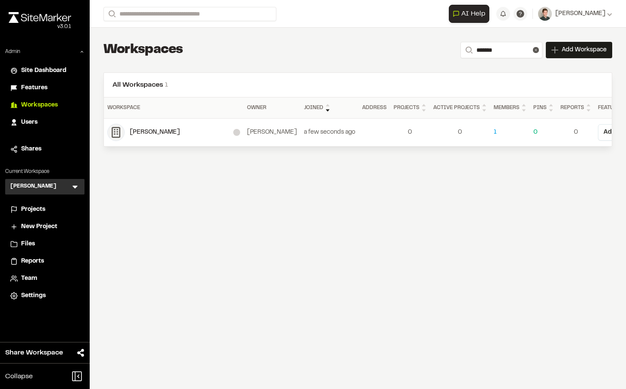
click at [163, 131] on div "Gabriel Gonzalez" at bounding box center [181, 132] width 103 height 9
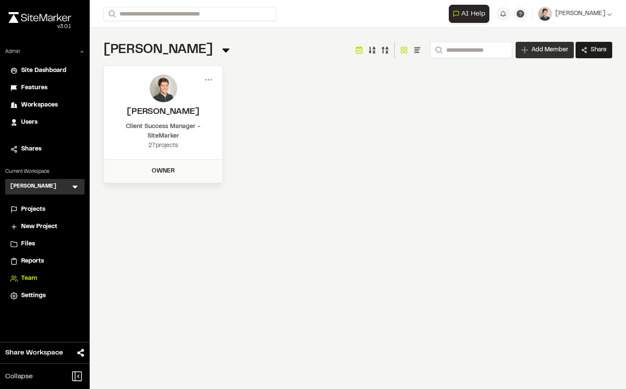
click at [540, 49] on span "Add Member" at bounding box center [550, 50] width 37 height 9
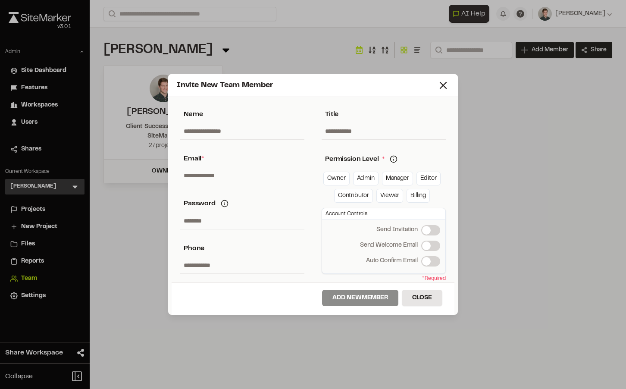
click at [258, 182] on input "text" at bounding box center [242, 175] width 124 height 16
paste input "**********"
type input "**********"
click at [227, 132] on input "text" at bounding box center [242, 131] width 124 height 16
type input "**********"
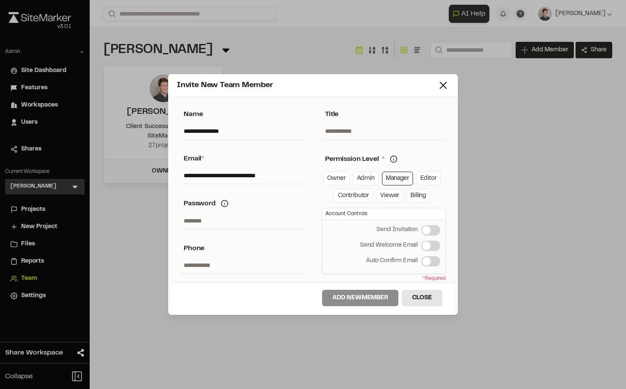
click at [402, 176] on link "Manager" at bounding box center [397, 179] width 31 height 14
click at [431, 247] on span at bounding box center [426, 245] width 9 height 9
click at [359, 297] on button "Add New Member" at bounding box center [360, 298] width 76 height 16
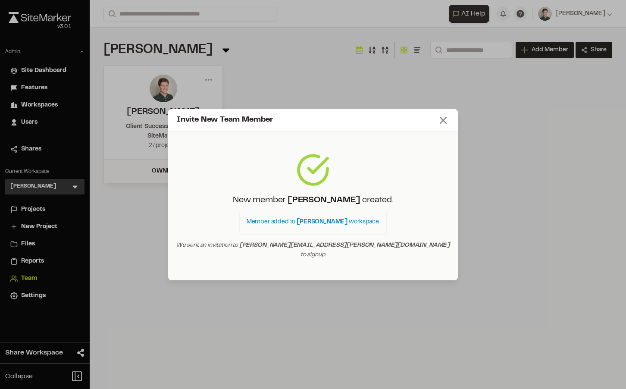
click at [444, 125] on icon at bounding box center [443, 120] width 12 height 12
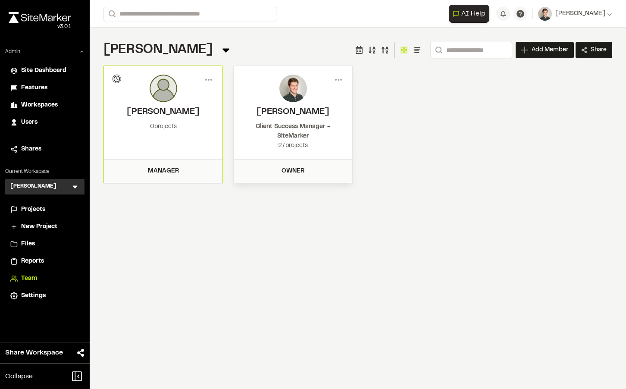
click at [40, 296] on span "Settings" at bounding box center [33, 295] width 25 height 9
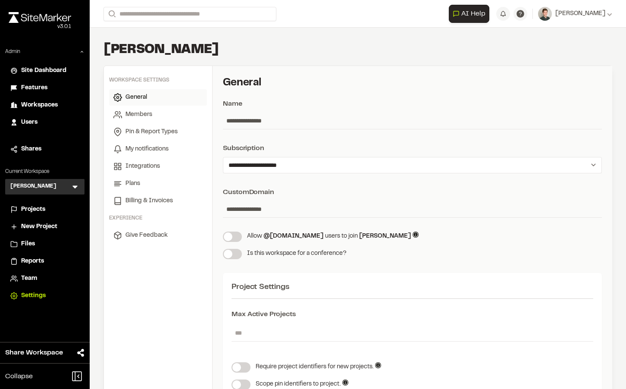
click at [41, 106] on span "Workspaces" at bounding box center [39, 104] width 37 height 9
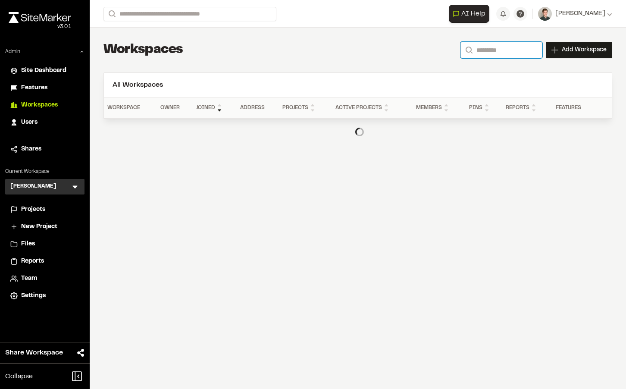
click at [485, 45] on input "Search" at bounding box center [501, 50] width 82 height 16
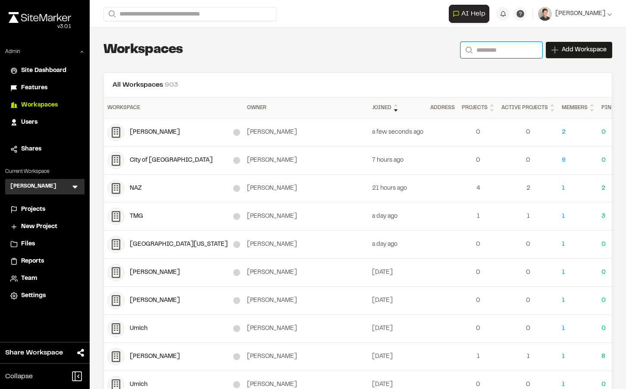
paste input "**********"
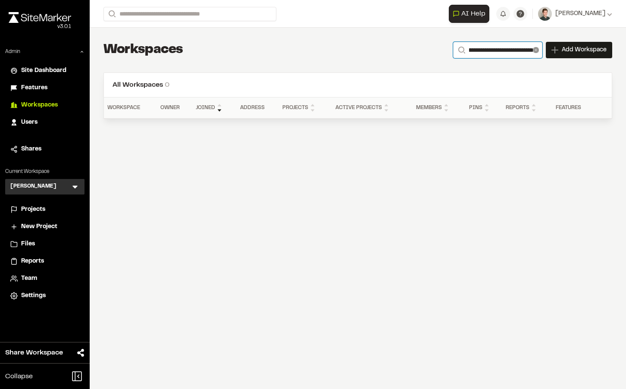
type input "**********"
click at [535, 52] on icon at bounding box center [536, 50] width 6 height 6
click at [497, 52] on input "Search" at bounding box center [498, 50] width 90 height 16
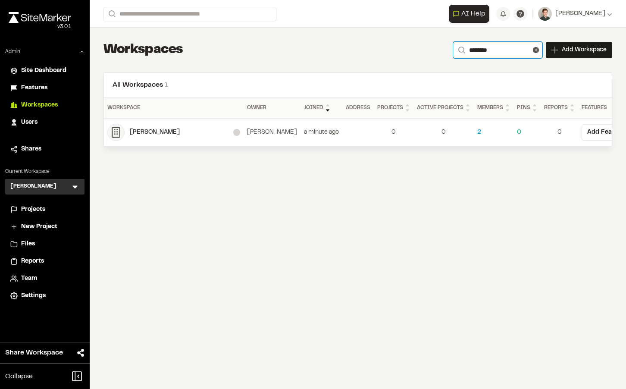
type input "*******"
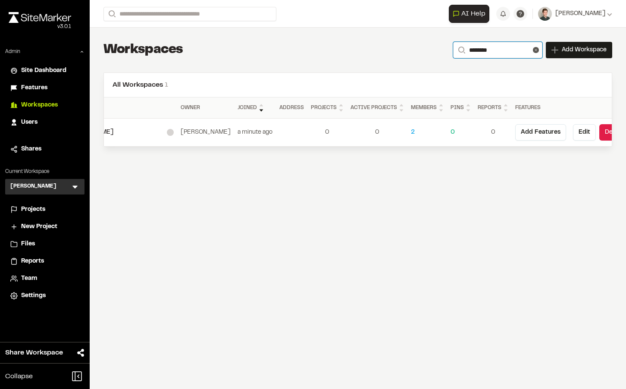
scroll to position [0, 81]
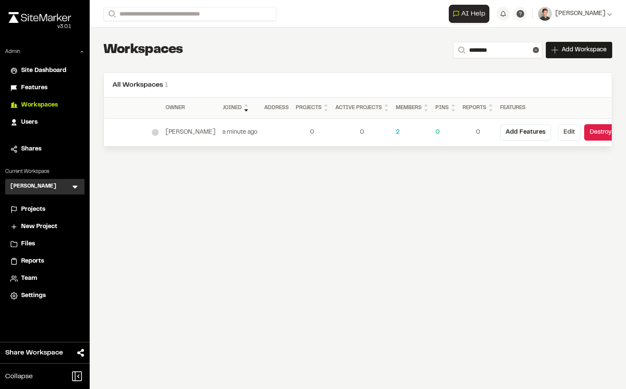
click at [558, 133] on button "Edit" at bounding box center [569, 132] width 23 height 16
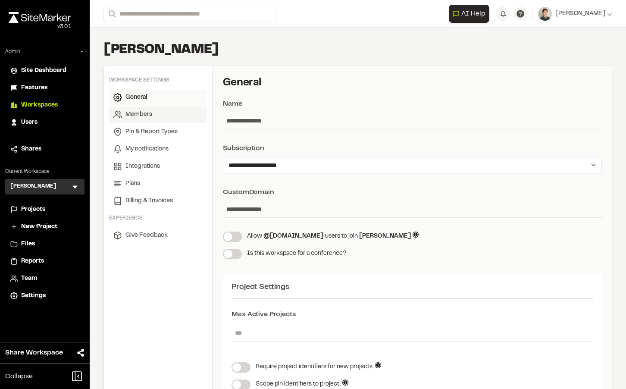
click at [149, 115] on span "Members" at bounding box center [138, 114] width 27 height 9
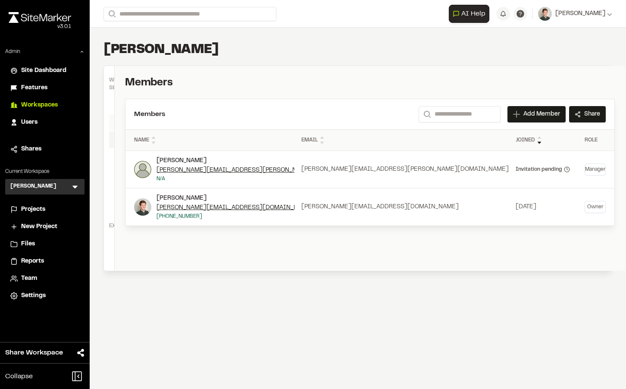
click at [151, 135] on span "Pin & Report Types" at bounding box center [143, 139] width 52 height 9
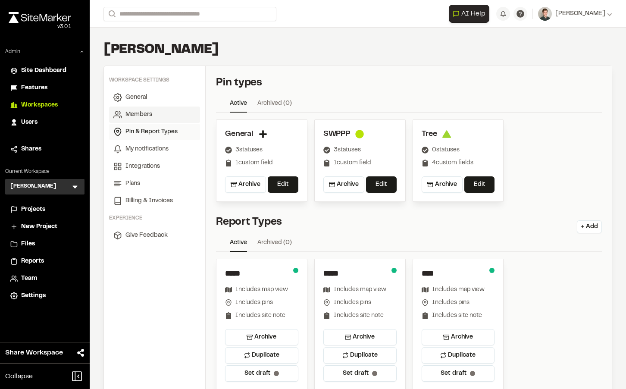
click at [149, 118] on span "Members" at bounding box center [138, 114] width 27 height 9
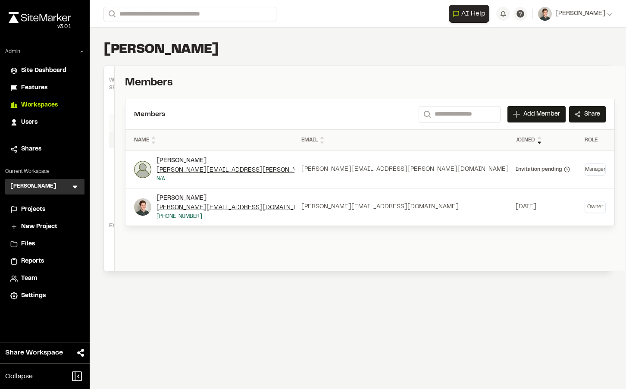
click at [149, 135] on span "Pin & Report Types" at bounding box center [143, 139] width 52 height 9
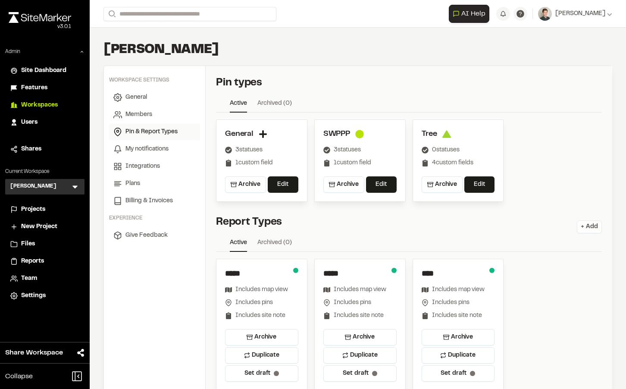
click at [589, 228] on button "+ Add" at bounding box center [589, 226] width 25 height 13
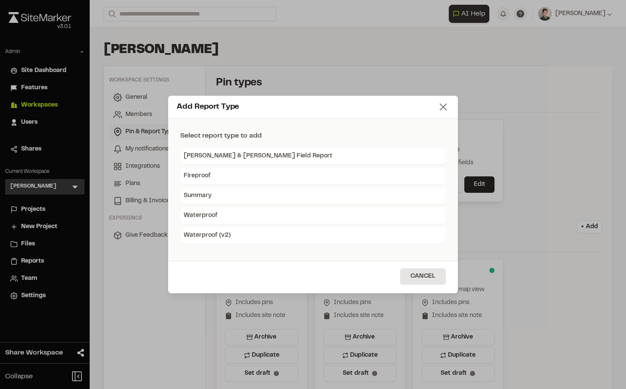
click at [441, 104] on line at bounding box center [443, 107] width 6 height 6
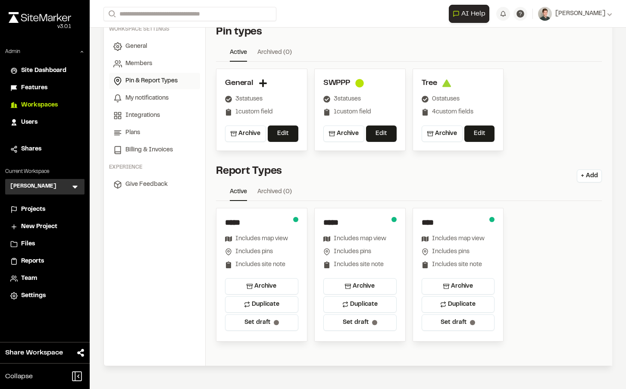
scroll to position [59, 0]
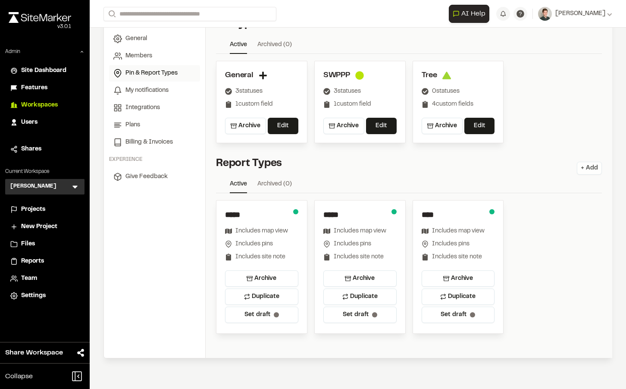
click at [590, 168] on button "+ Add" at bounding box center [589, 168] width 25 height 13
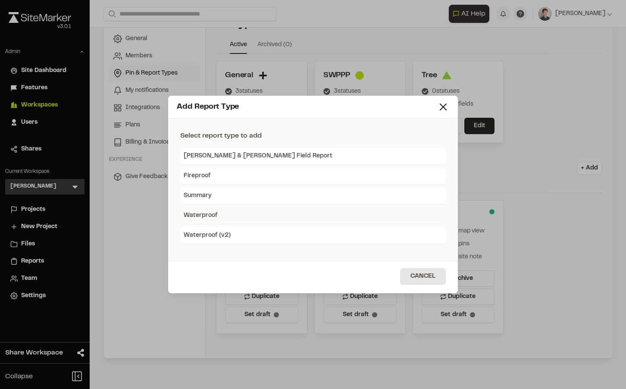
click at [253, 218] on div "Waterproof" at bounding box center [313, 215] width 266 height 16
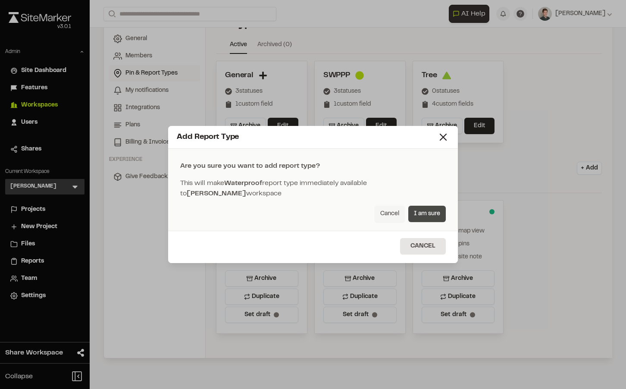
click at [432, 213] on button "I am sure" at bounding box center [427, 214] width 38 height 16
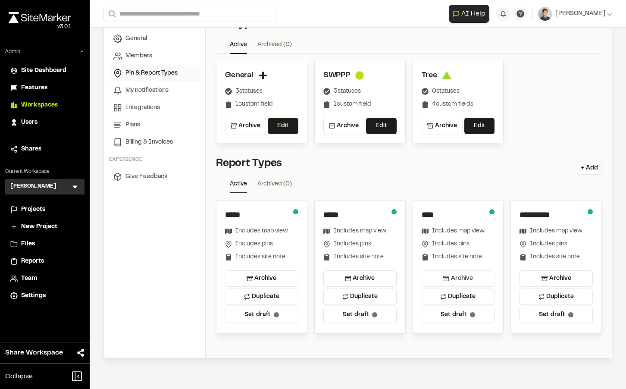
click at [466, 279] on button "Archive" at bounding box center [458, 278] width 73 height 16
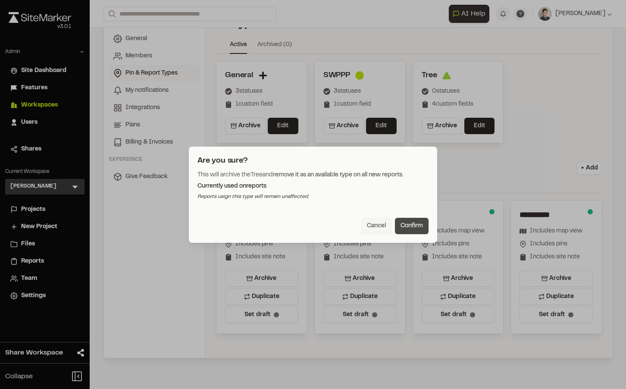
click at [423, 229] on button "Confirm" at bounding box center [412, 226] width 34 height 16
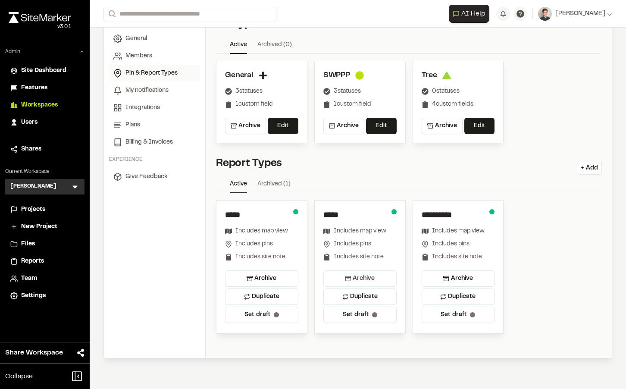
click at [372, 275] on button "Archive" at bounding box center [359, 278] width 73 height 16
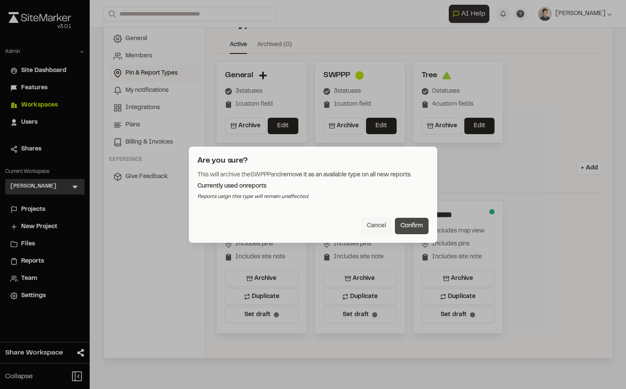
click at [410, 228] on button "Confirm" at bounding box center [412, 226] width 34 height 16
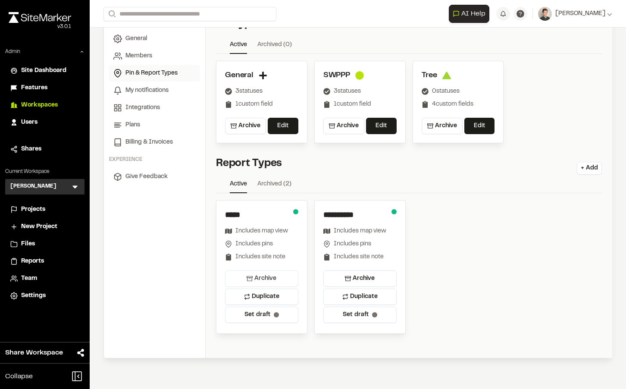
click at [262, 275] on button "Archive" at bounding box center [261, 278] width 73 height 16
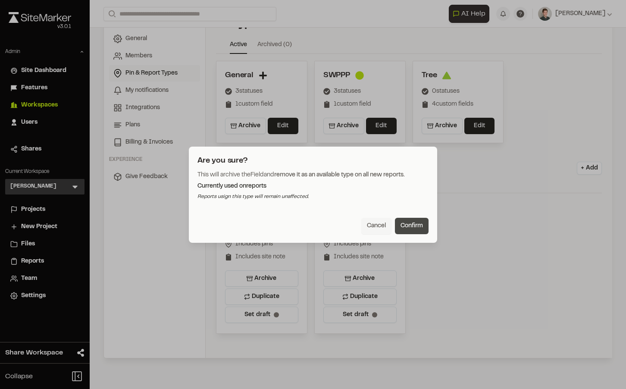
click at [407, 228] on button "Confirm" at bounding box center [412, 226] width 34 height 16
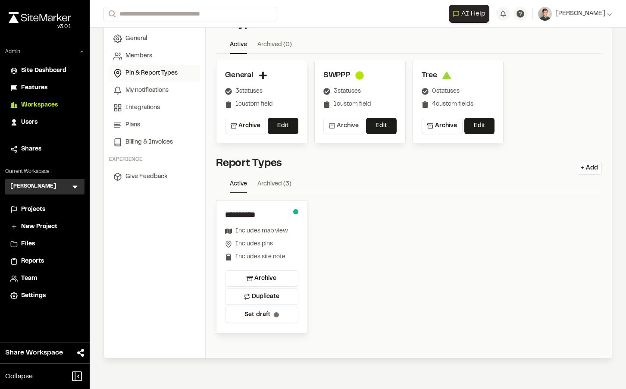
click at [349, 126] on button "Archive" at bounding box center [343, 126] width 41 height 16
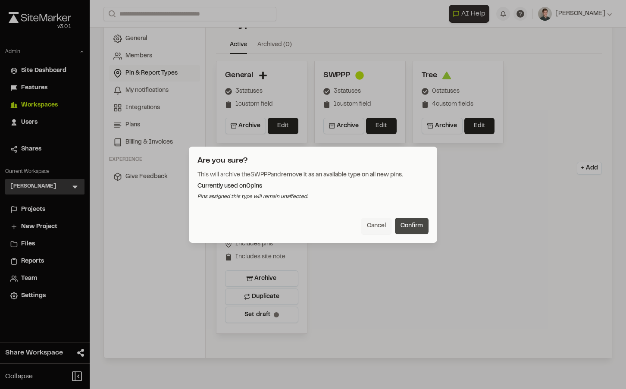
click at [419, 222] on button "Confirm" at bounding box center [412, 226] width 34 height 16
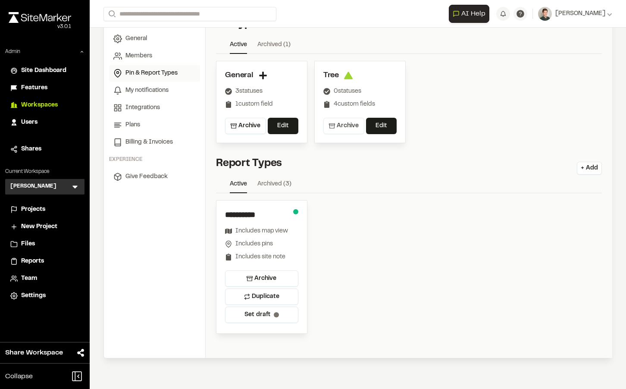
click at [347, 128] on button "Archive" at bounding box center [343, 126] width 41 height 16
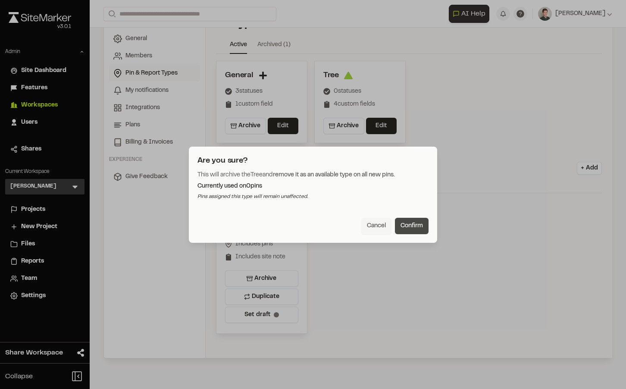
click at [411, 225] on button "Confirm" at bounding box center [412, 226] width 34 height 16
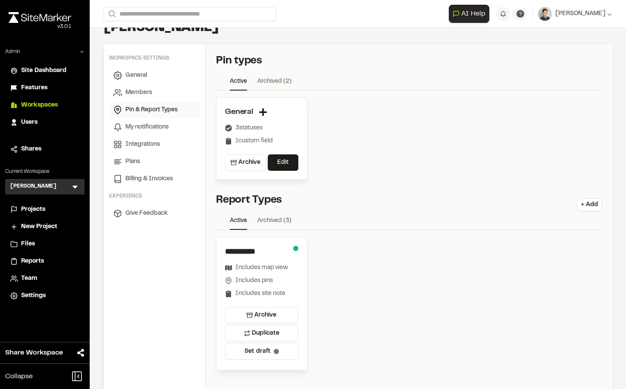
scroll to position [0, 0]
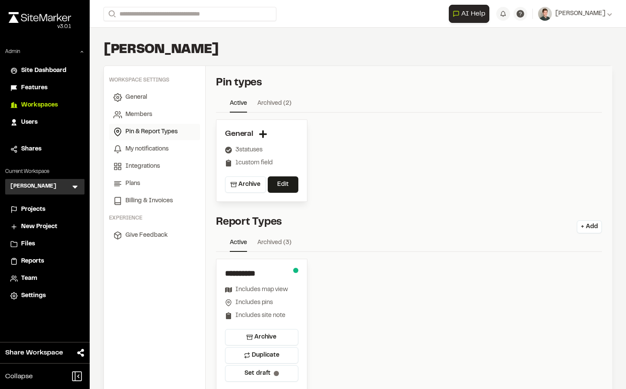
click at [41, 102] on span "Workspaces" at bounding box center [39, 104] width 37 height 9
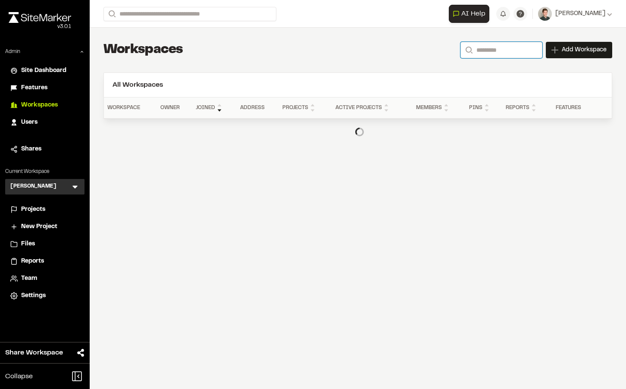
click at [494, 51] on input "Search" at bounding box center [501, 50] width 82 height 16
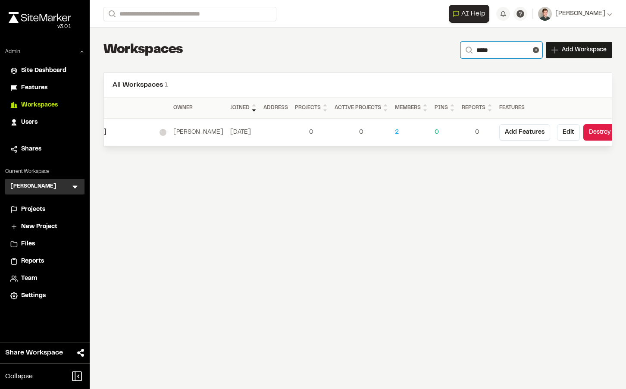
scroll to position [0, 92]
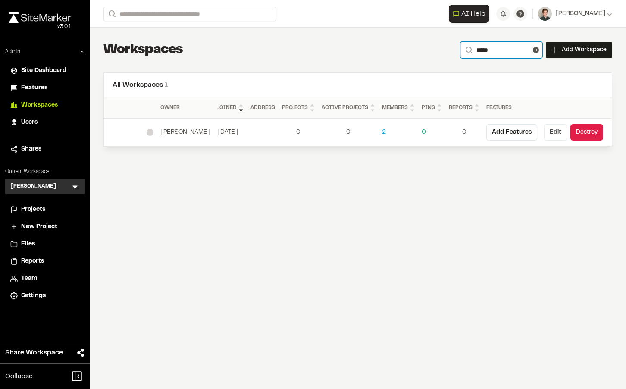
type input "*****"
click at [553, 134] on button "Edit" at bounding box center [555, 132] width 23 height 16
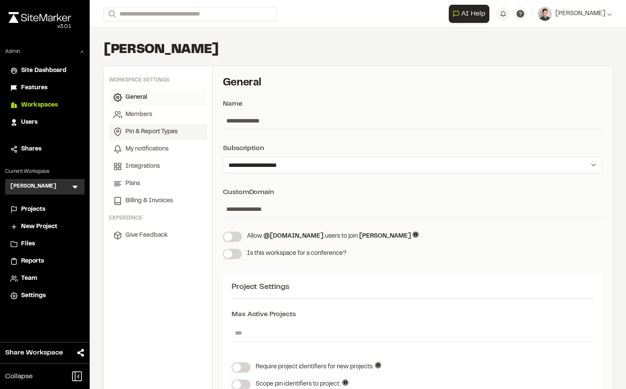
click at [148, 134] on span "Pin & Report Types" at bounding box center [151, 131] width 52 height 9
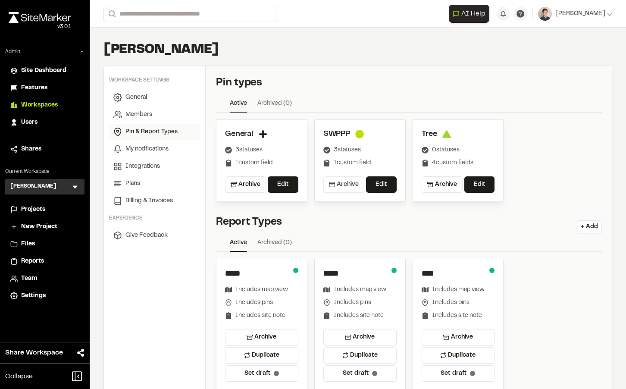
click at [342, 186] on button "Archive" at bounding box center [343, 184] width 41 height 16
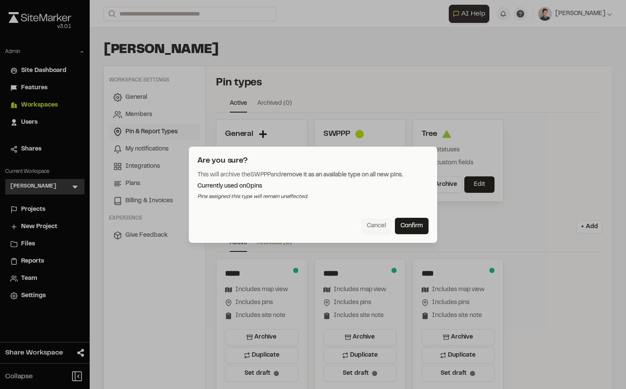
click at [382, 228] on button "Cancel" at bounding box center [376, 226] width 30 height 16
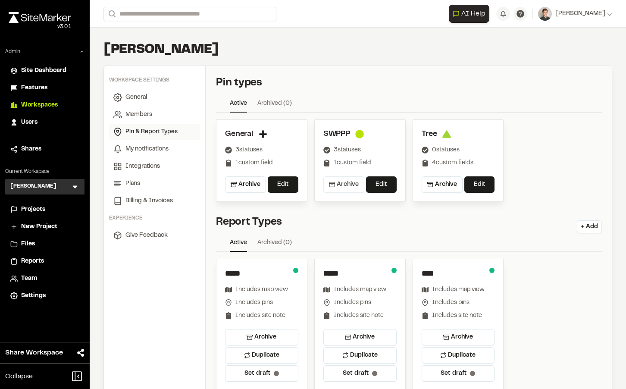
click at [336, 188] on button "Archive" at bounding box center [343, 184] width 41 height 16
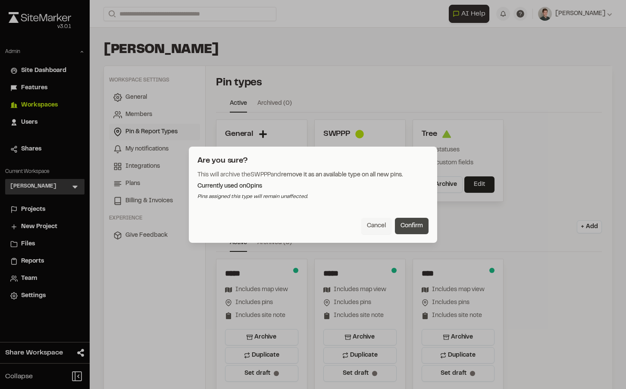
click at [408, 229] on button "Confirm" at bounding box center [412, 226] width 34 height 16
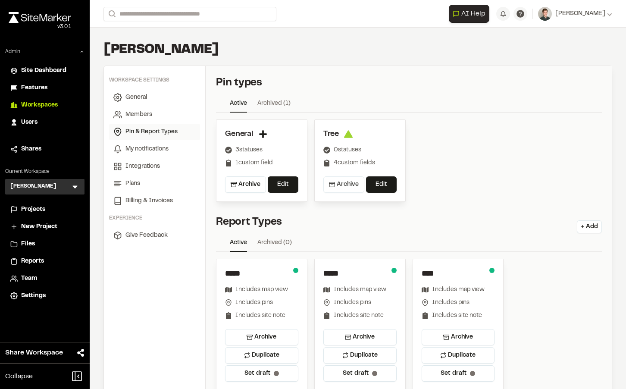
click at [347, 188] on button "Archive" at bounding box center [343, 184] width 41 height 16
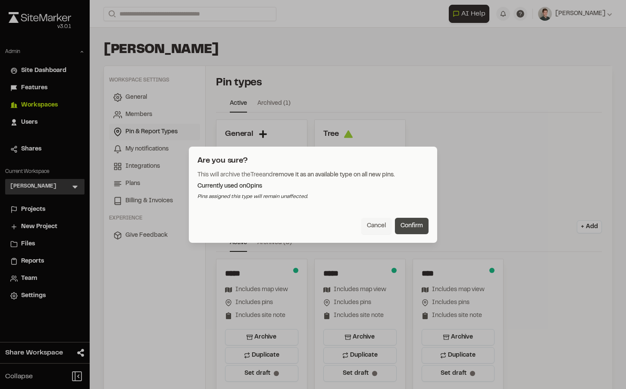
click at [409, 231] on button "Confirm" at bounding box center [412, 226] width 34 height 16
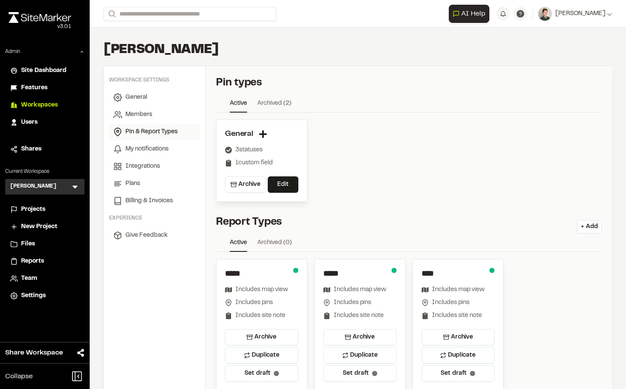
scroll to position [59, 0]
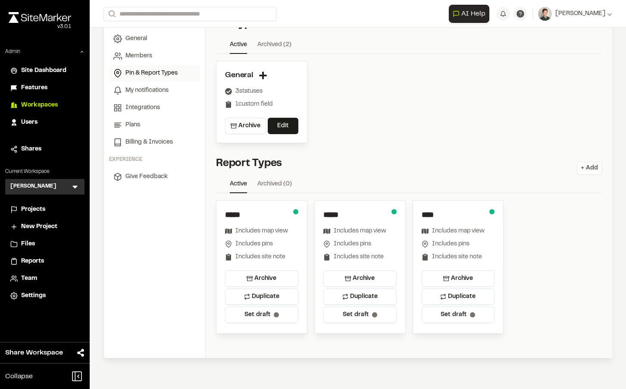
click at [585, 170] on button "+ Add" at bounding box center [589, 168] width 25 height 13
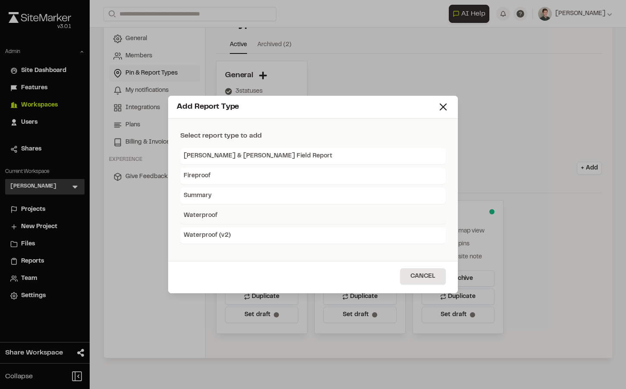
click at [288, 219] on div "Waterproof" at bounding box center [313, 215] width 266 height 16
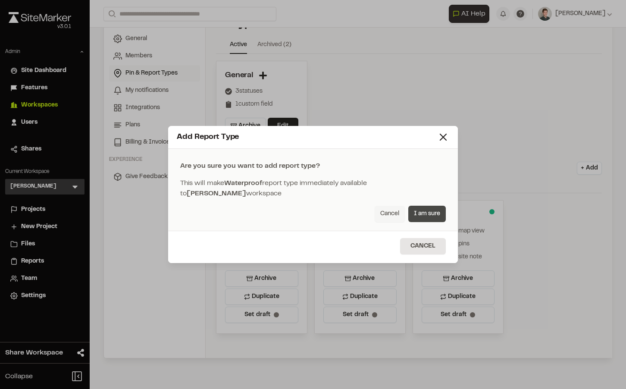
click at [426, 218] on button "I am sure" at bounding box center [427, 214] width 38 height 16
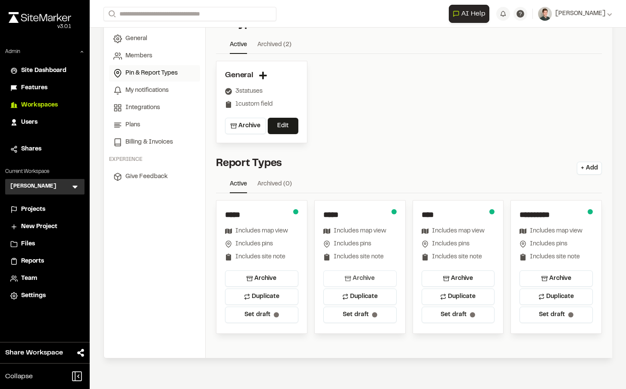
click at [345, 273] on button "Archive" at bounding box center [359, 278] width 73 height 16
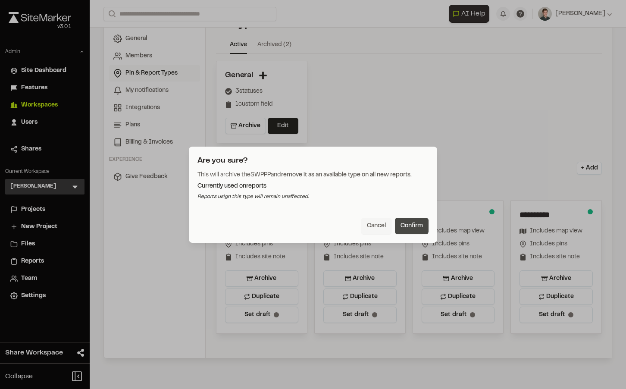
click at [413, 227] on button "Confirm" at bounding box center [412, 226] width 34 height 16
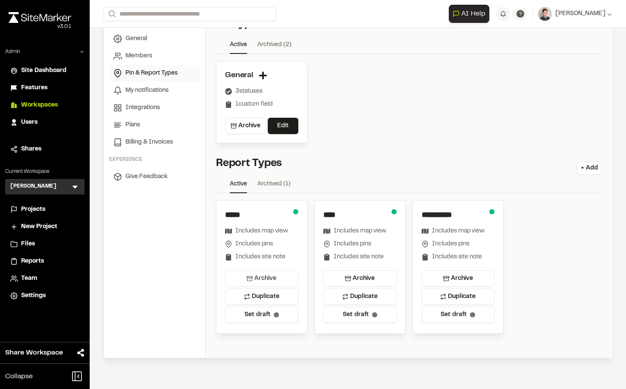
click at [269, 278] on button "Archive" at bounding box center [261, 278] width 73 height 16
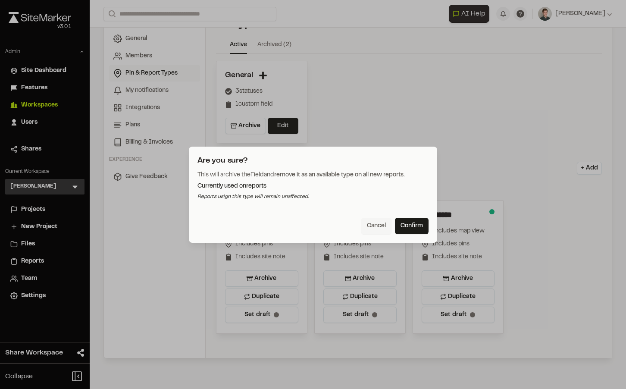
drag, startPoint x: 414, startPoint y: 226, endPoint x: 453, endPoint y: 199, distance: 47.6
click at [453, 199] on div "Are you sure? This will archive the Field and remove it as an available type on…" at bounding box center [313, 194] width 626 height 389
click at [372, 229] on button "Cancel" at bounding box center [376, 226] width 30 height 16
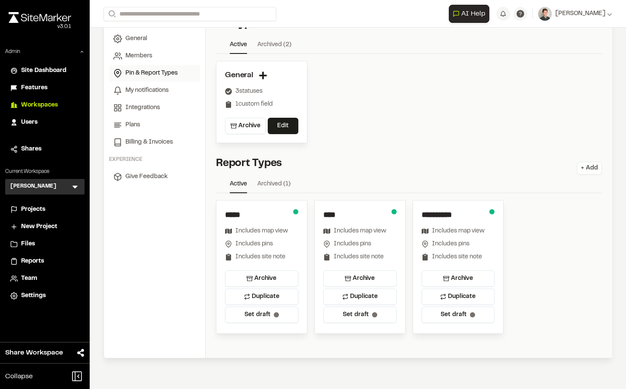
click at [580, 170] on button "+ Add" at bounding box center [589, 168] width 25 height 13
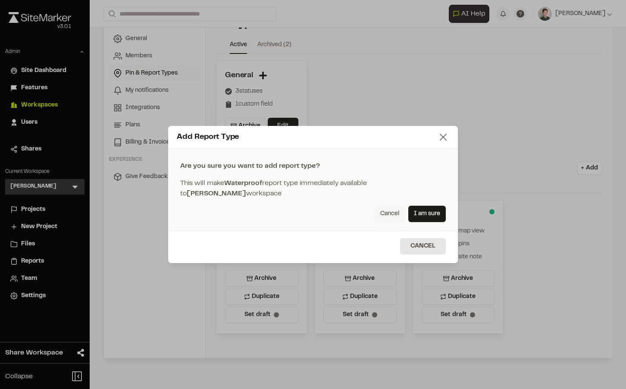
drag, startPoint x: 422, startPoint y: 212, endPoint x: 446, endPoint y: 134, distance: 81.6
click at [446, 134] on div "Add Report Type Are you sure you want to add report type? This will make Waterp…" at bounding box center [313, 194] width 290 height 137
click at [424, 208] on button "I am sure" at bounding box center [427, 214] width 38 height 16
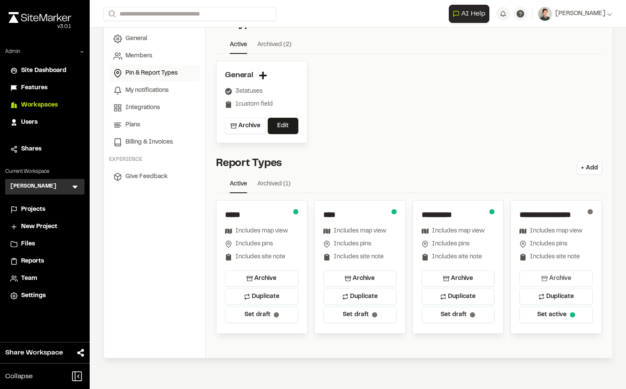
click at [560, 275] on button "Archive" at bounding box center [555, 278] width 73 height 16
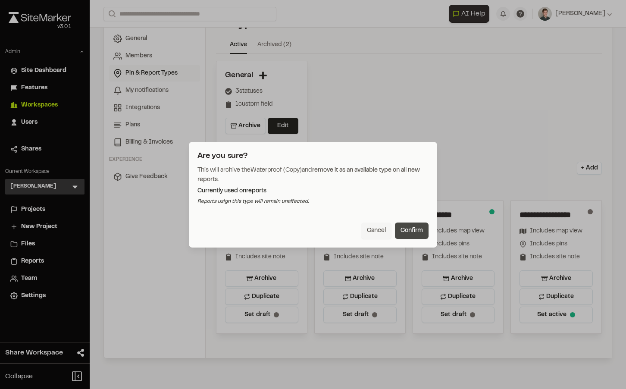
click at [410, 232] on button "Confirm" at bounding box center [412, 230] width 34 height 16
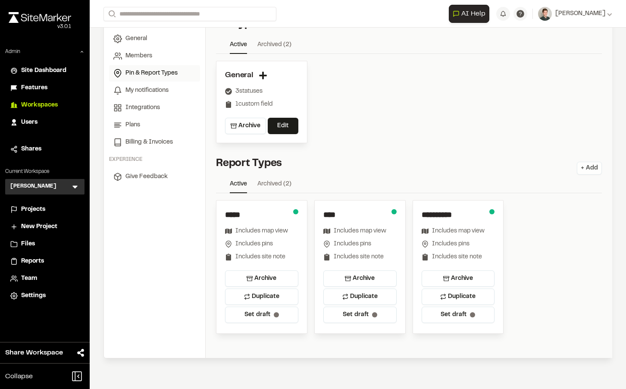
click at [588, 168] on button "+ Add" at bounding box center [589, 168] width 25 height 13
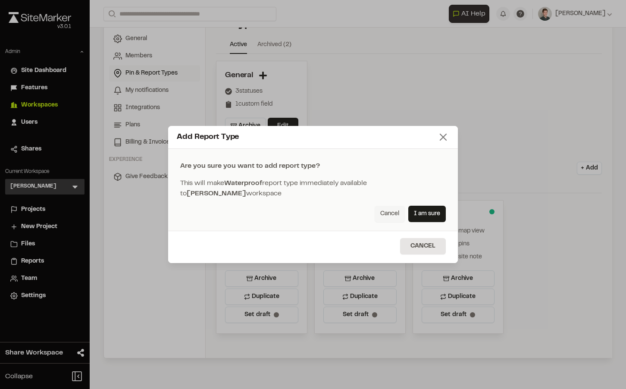
click at [442, 137] on icon at bounding box center [443, 137] width 12 height 12
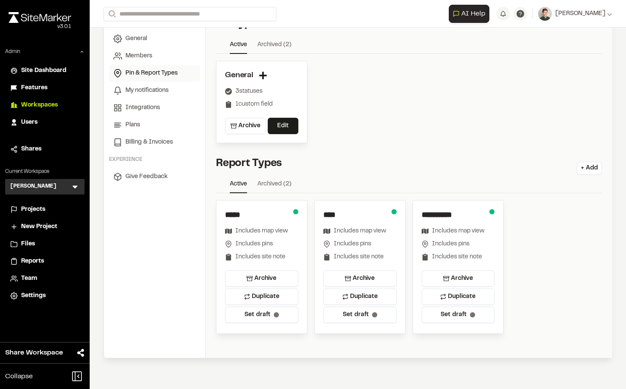
click at [270, 181] on link "Archived ( 2 )" at bounding box center [274, 185] width 34 height 13
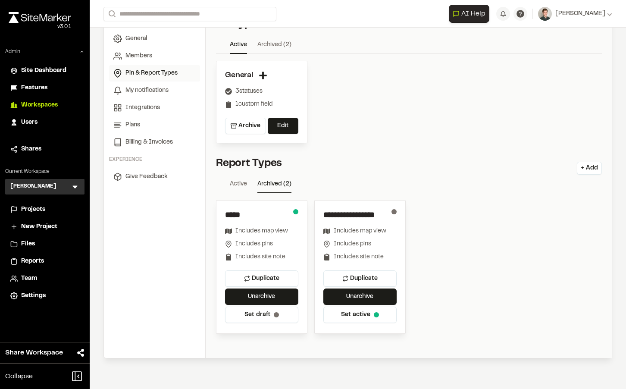
click at [234, 185] on link "Active" at bounding box center [238, 185] width 17 height 13
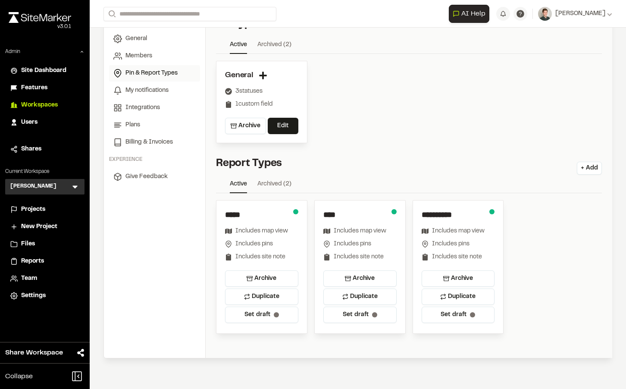
scroll to position [0, 0]
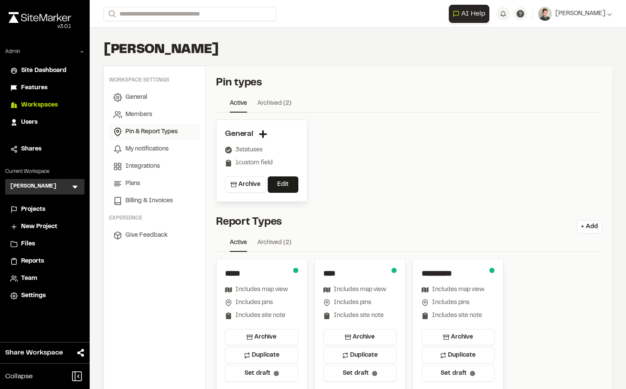
click at [34, 104] on span "Workspaces" at bounding box center [39, 104] width 37 height 9
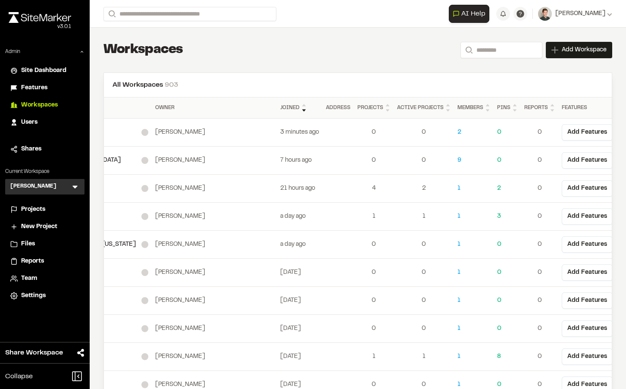
scroll to position [0, 119]
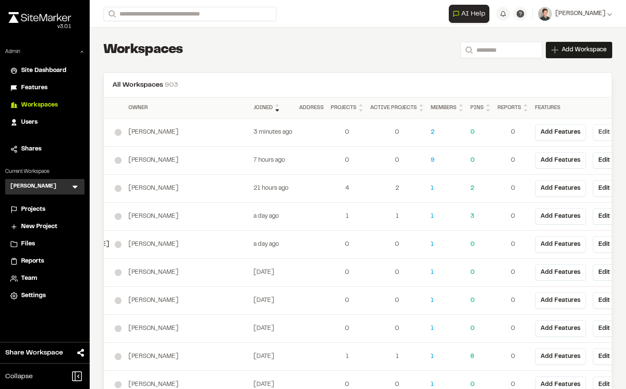
click at [593, 131] on button "Edit" at bounding box center [604, 132] width 23 height 16
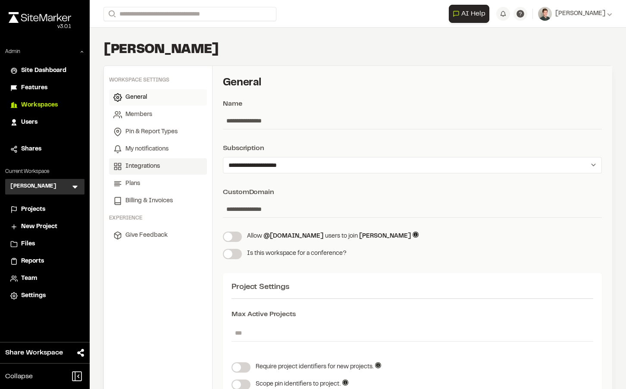
click at [149, 166] on span "Integrations" at bounding box center [142, 166] width 34 height 9
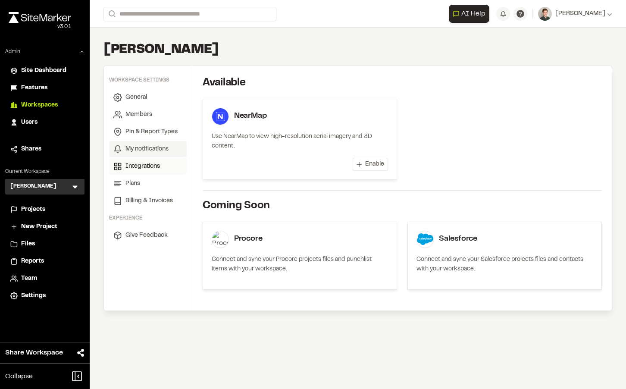
click at [150, 154] on link "My notifications" at bounding box center [148, 149] width 78 height 16
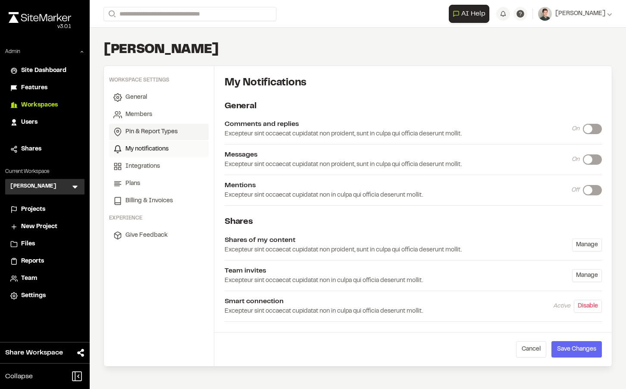
click at [158, 131] on span "Pin & Report Types" at bounding box center [151, 131] width 52 height 9
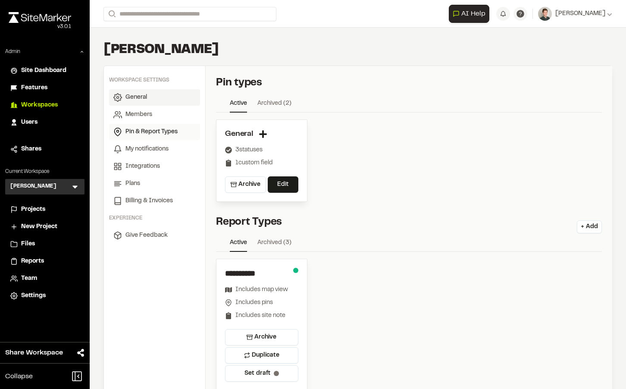
click at [139, 101] on span "General" at bounding box center [136, 97] width 22 height 9
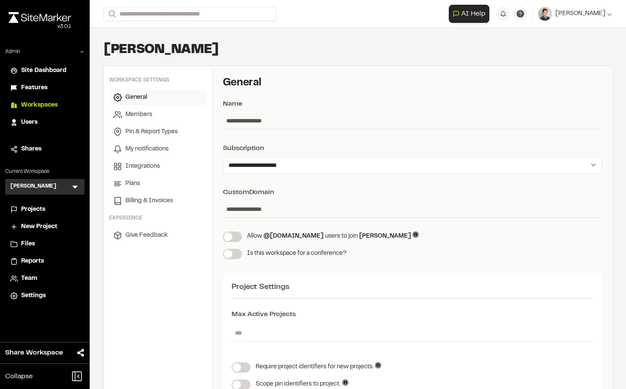
click at [24, 297] on span "Settings" at bounding box center [33, 295] width 25 height 9
click at [154, 235] on span "Give Feedback" at bounding box center [146, 235] width 42 height 9
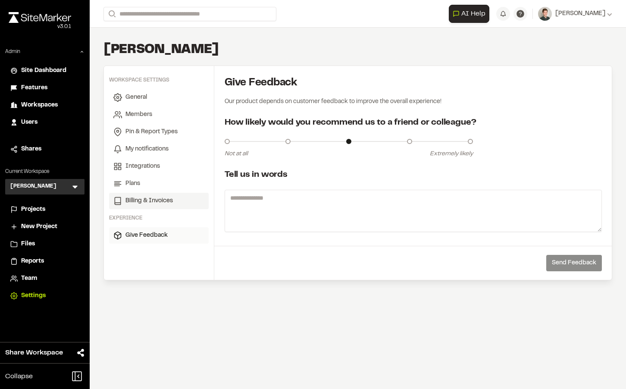
click at [147, 205] on span "Billing & Invoices" at bounding box center [148, 200] width 47 height 9
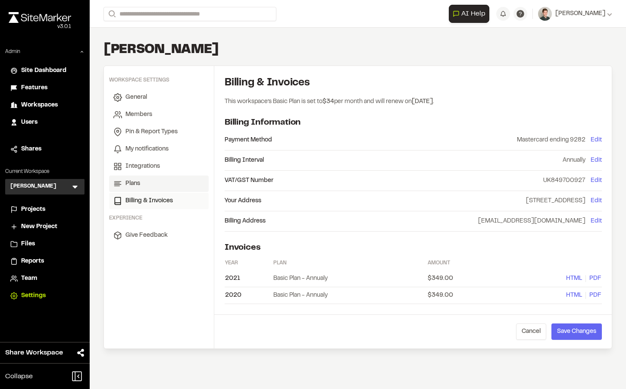
click at [131, 181] on span "Plans" at bounding box center [132, 183] width 15 height 9
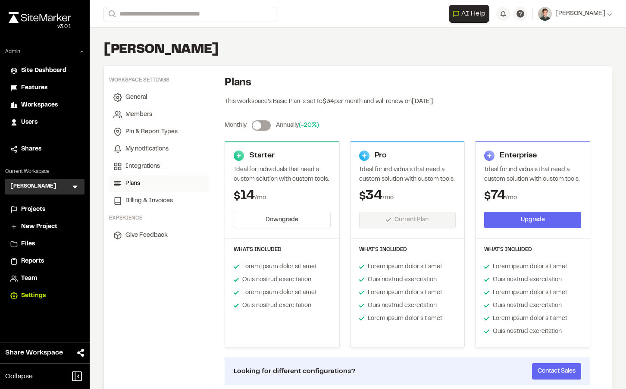
click at [157, 179] on link "Plans" at bounding box center [159, 183] width 100 height 16
click at [261, 128] on span at bounding box center [257, 125] width 9 height 9
click at [258, 125] on span at bounding box center [257, 125] width 9 height 9
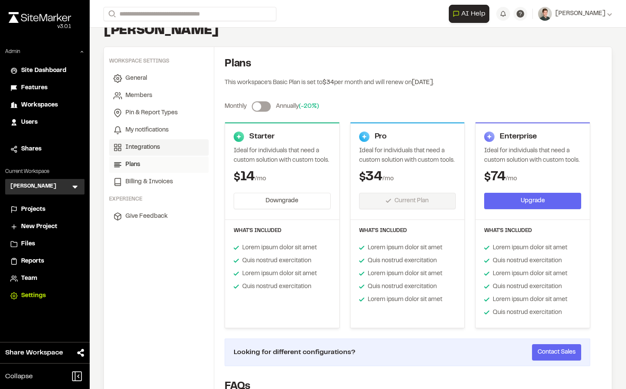
click at [149, 149] on span "Integrations" at bounding box center [142, 147] width 34 height 9
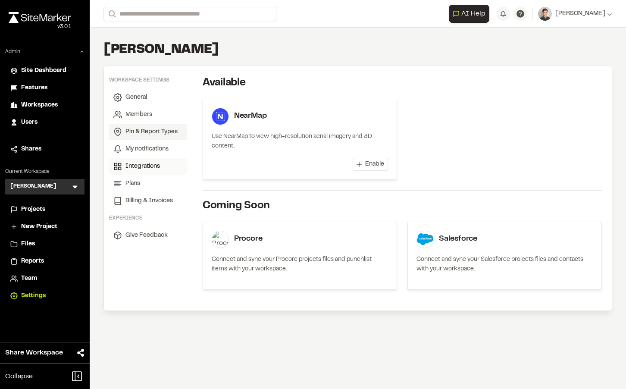
click at [146, 129] on span "Pin & Report Types" at bounding box center [151, 131] width 52 height 9
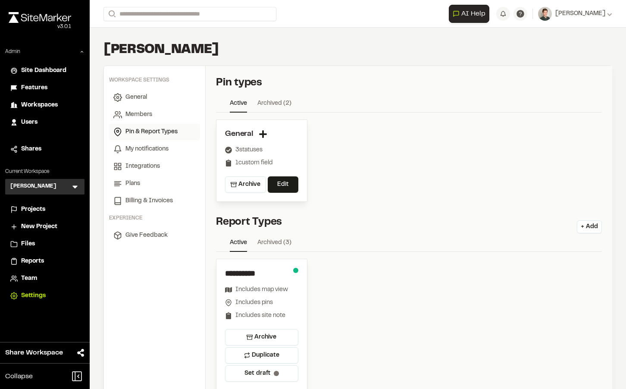
scroll to position [59, 0]
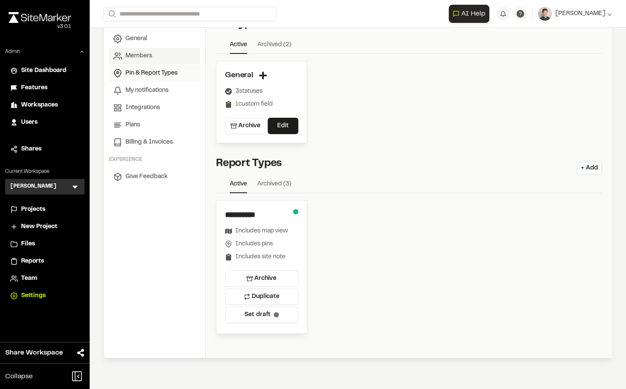
click at [142, 61] on link "Members" at bounding box center [154, 56] width 91 height 16
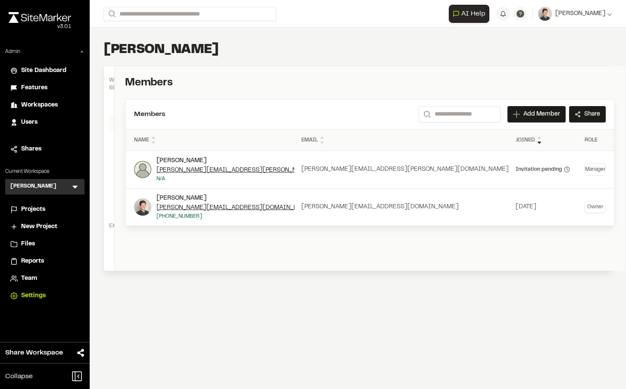
click at [585, 168] on p "Manager" at bounding box center [595, 169] width 21 height 12
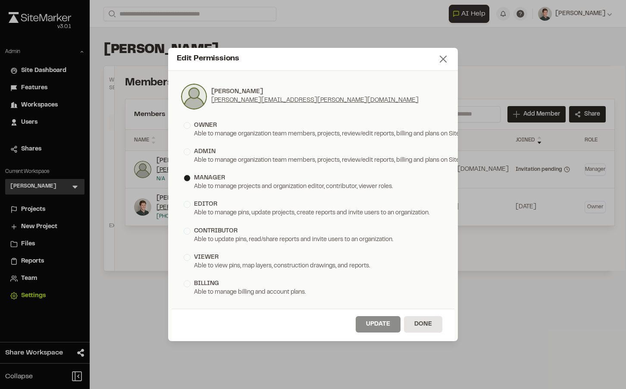
click at [446, 59] on icon at bounding box center [443, 59] width 12 height 12
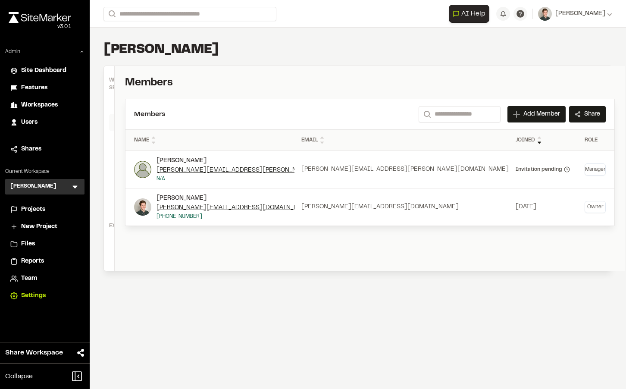
click at [33, 125] on span "Users" at bounding box center [29, 122] width 16 height 9
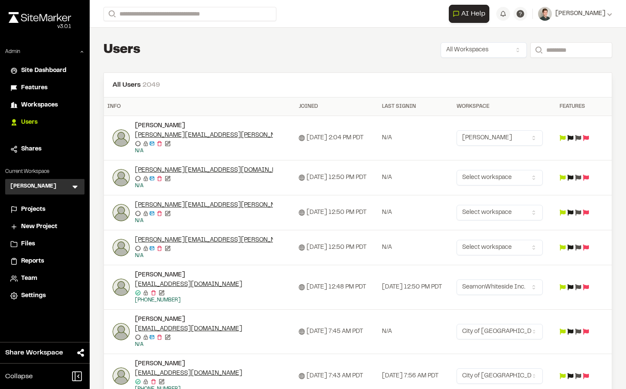
click at [29, 104] on span "Workspaces" at bounding box center [39, 104] width 37 height 9
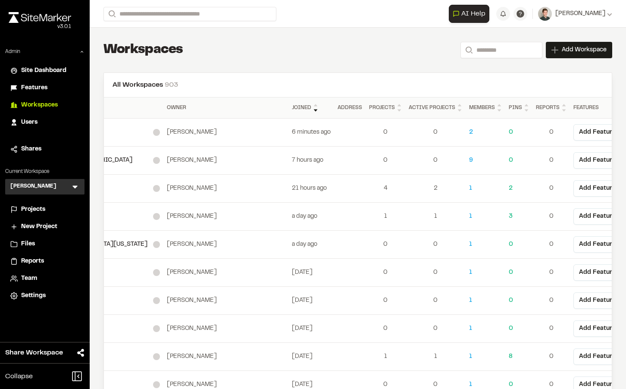
scroll to position [0, 119]
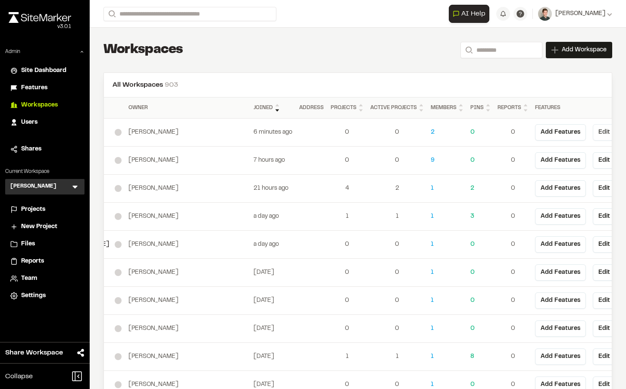
click at [593, 134] on button "Edit" at bounding box center [604, 132] width 23 height 16
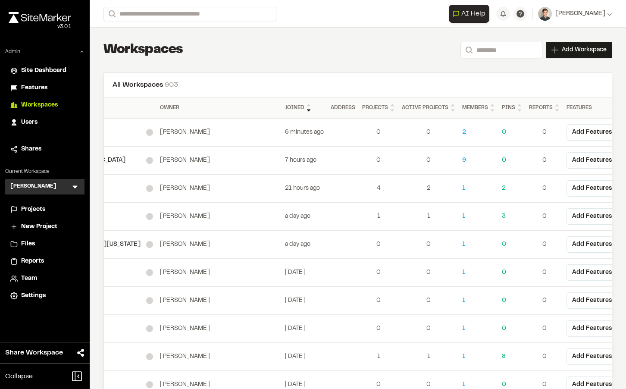
scroll to position [0, 119]
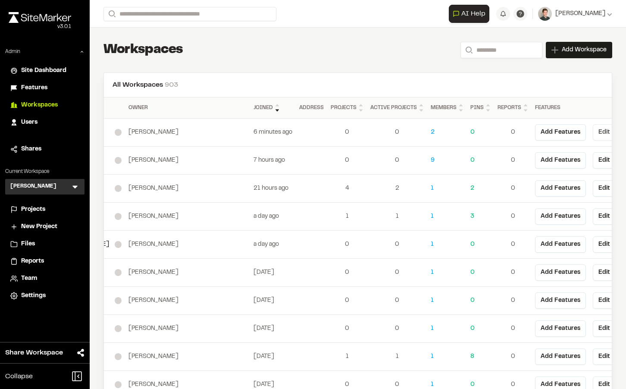
click at [593, 130] on button "Edit" at bounding box center [604, 132] width 23 height 16
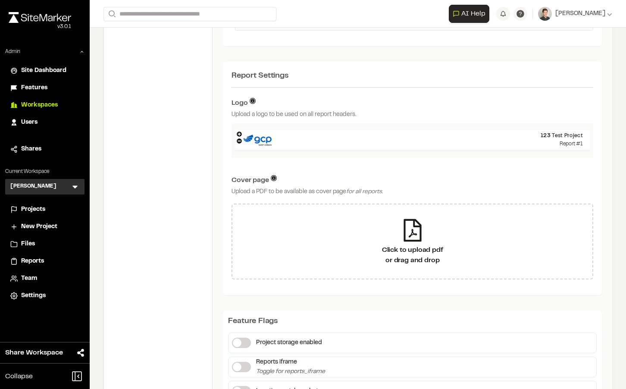
scroll to position [481, 0]
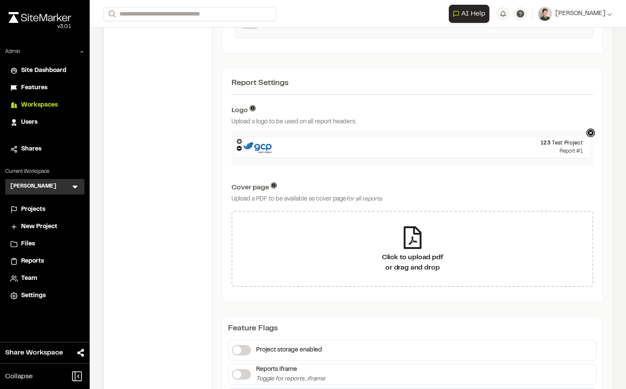
click at [238, 139] on icon at bounding box center [239, 141] width 5 height 5
click at [238, 140] on icon at bounding box center [239, 141] width 5 height 5
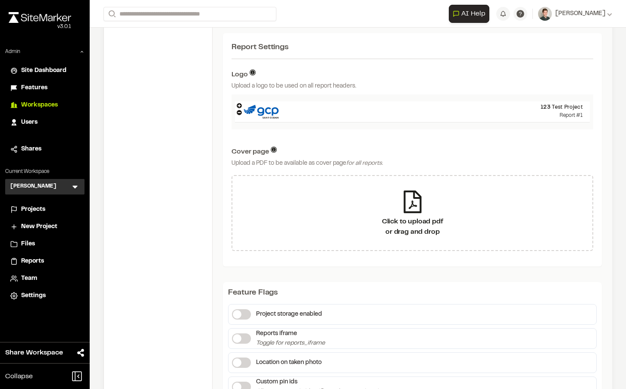
scroll to position [517, 0]
click at [238, 104] on icon at bounding box center [239, 104] width 5 height 5
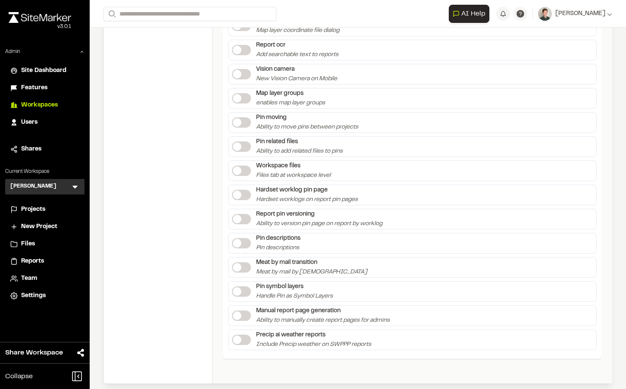
scroll to position [1724, 0]
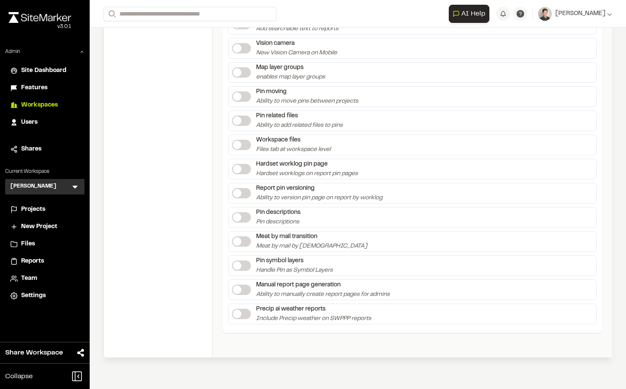
click at [36, 279] on span "Team" at bounding box center [29, 278] width 16 height 9
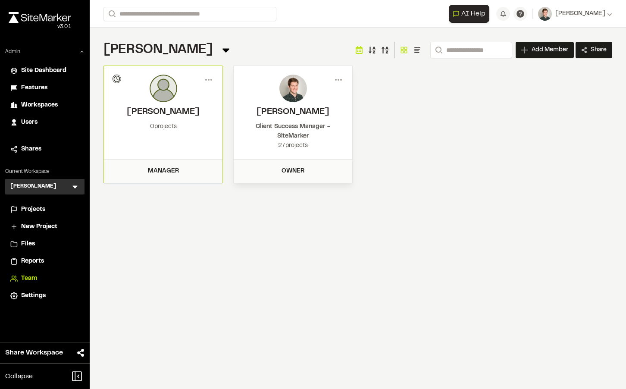
click at [26, 125] on span "Users" at bounding box center [29, 122] width 16 height 9
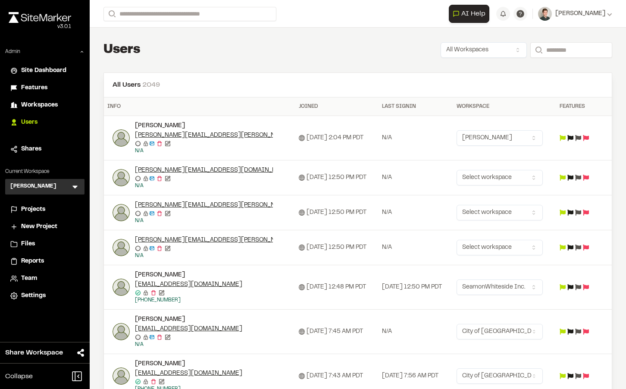
scroll to position [0, 17]
click at [573, 137] on icon at bounding box center [571, 138] width 6 height 6
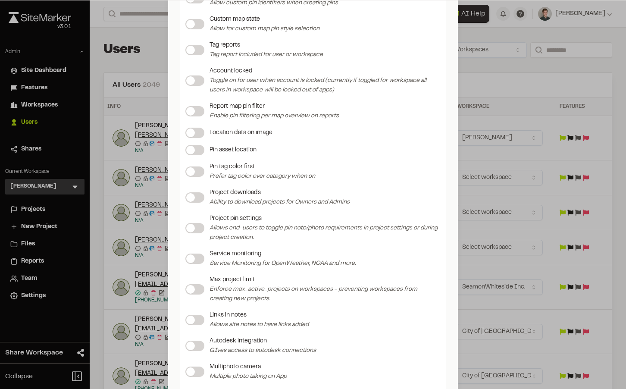
scroll to position [0, 0]
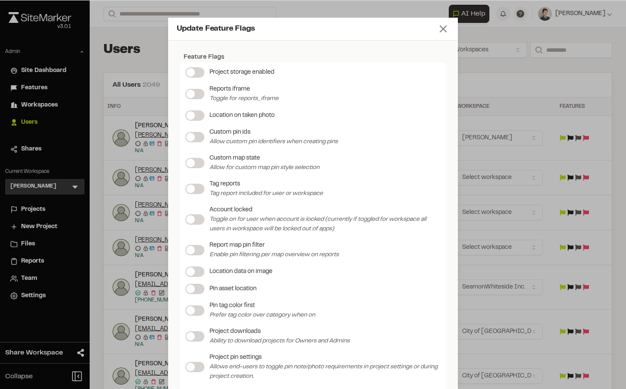
click at [444, 27] on line at bounding box center [443, 29] width 6 height 6
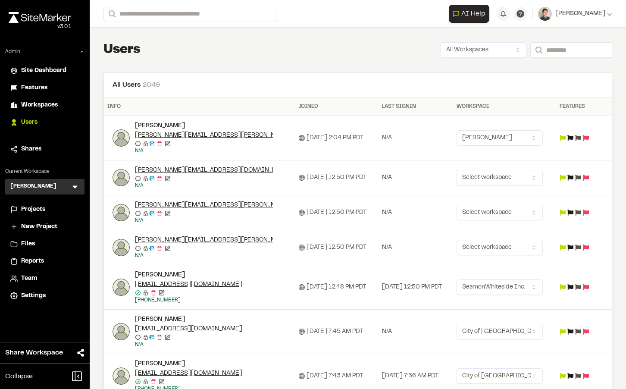
click at [27, 106] on span "Workspaces" at bounding box center [39, 104] width 37 height 9
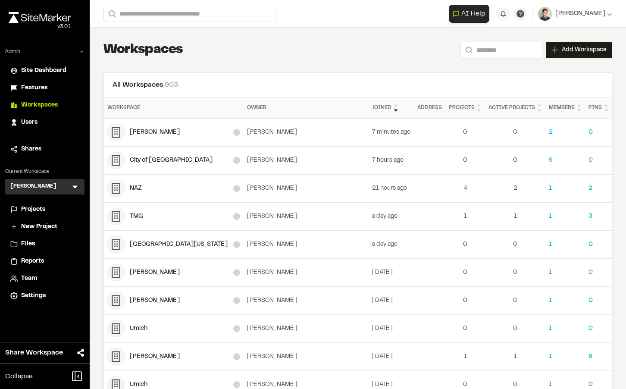
scroll to position [0, 118]
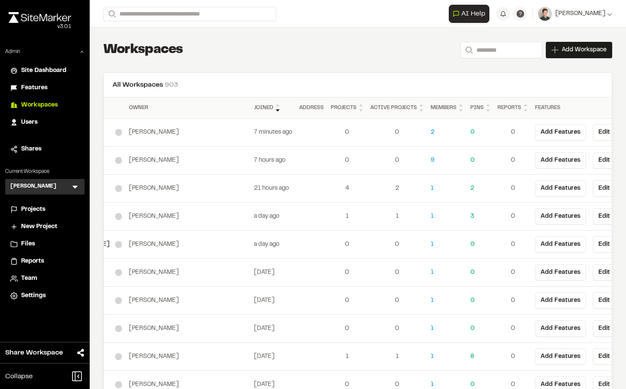
click at [538, 127] on td "Add Features" at bounding box center [561, 133] width 58 height 28
click at [593, 128] on button "Edit" at bounding box center [604, 132] width 23 height 16
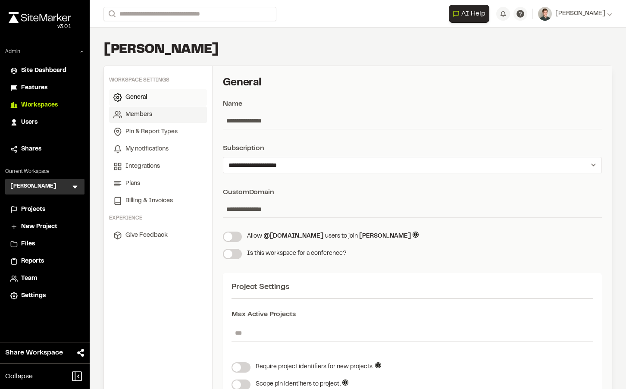
click at [144, 117] on span "Members" at bounding box center [138, 114] width 27 height 9
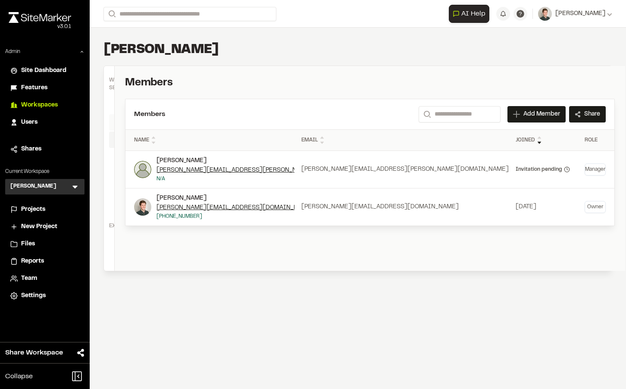
click at [144, 135] on span "Pin & Report Types" at bounding box center [143, 139] width 52 height 9
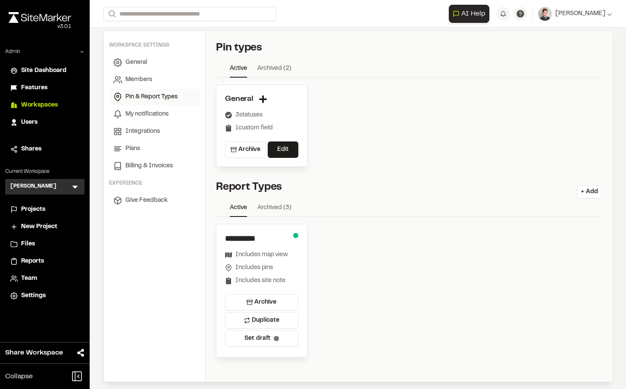
scroll to position [36, 0]
click at [278, 148] on button "Edit" at bounding box center [283, 149] width 31 height 16
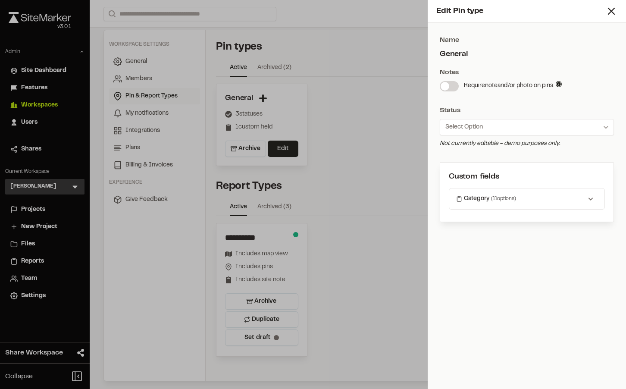
click at [523, 202] on button "Category ( 11 options)" at bounding box center [526, 199] width 141 height 14
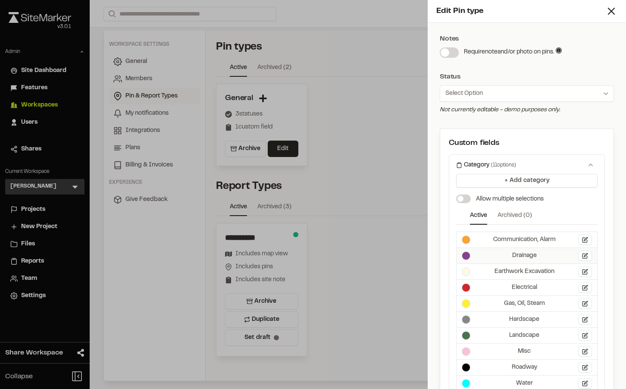
scroll to position [0, 0]
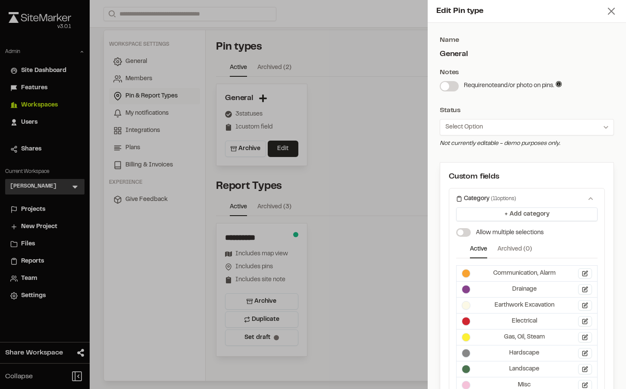
click at [612, 9] on icon at bounding box center [611, 11] width 12 height 12
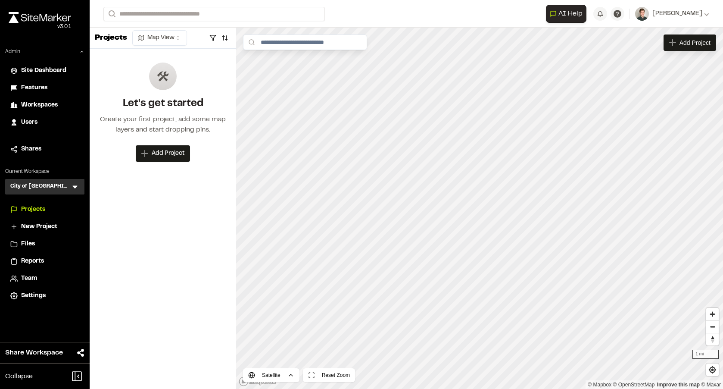
click at [31, 278] on span "Team" at bounding box center [29, 278] width 16 height 9
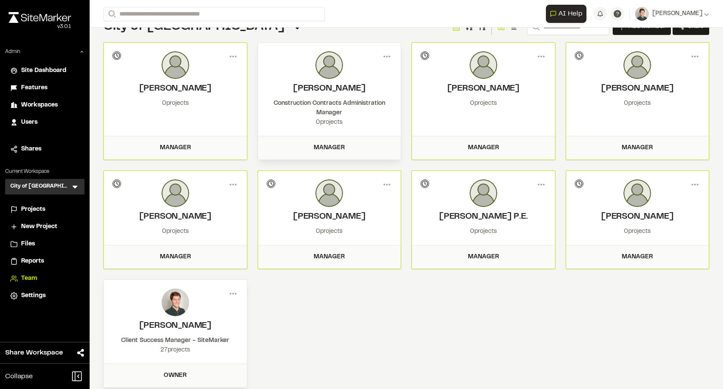
scroll to position [36, 0]
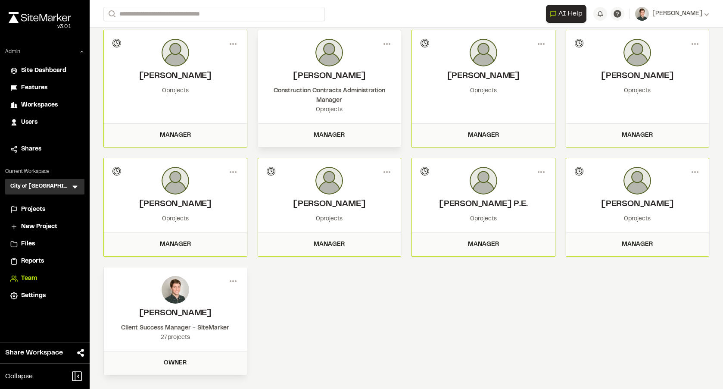
click at [186, 335] on div "27 projects" at bounding box center [176, 337] width 126 height 9
click at [233, 277] on icon at bounding box center [233, 281] width 14 height 14
click at [293, 277] on div "Menu [PERSON_NAME] Invitation pending 0 projects Manager Member Info [PERSON_NA…" at bounding box center [406, 202] width 606 height 345
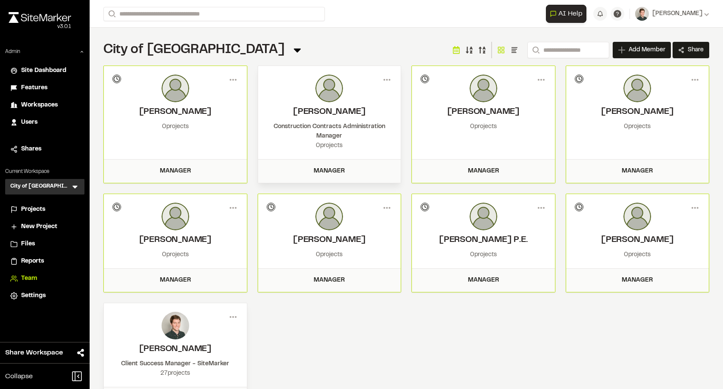
click at [44, 70] on span "Site Dashboard" at bounding box center [43, 70] width 45 height 9
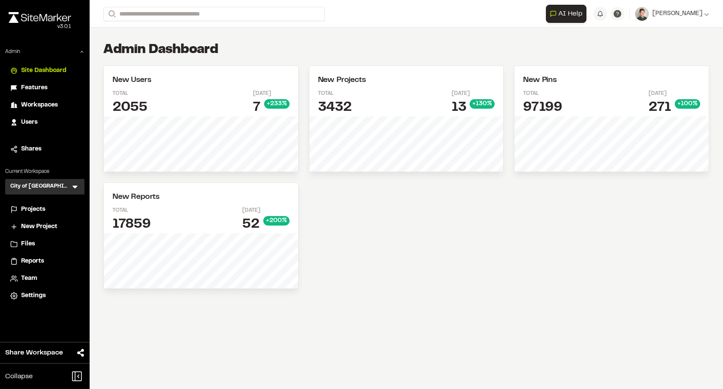
click at [457, 99] on div "Today 13 + 130 %" at bounding box center [473, 103] width 43 height 27
click at [71, 189] on icon at bounding box center [75, 186] width 9 height 9
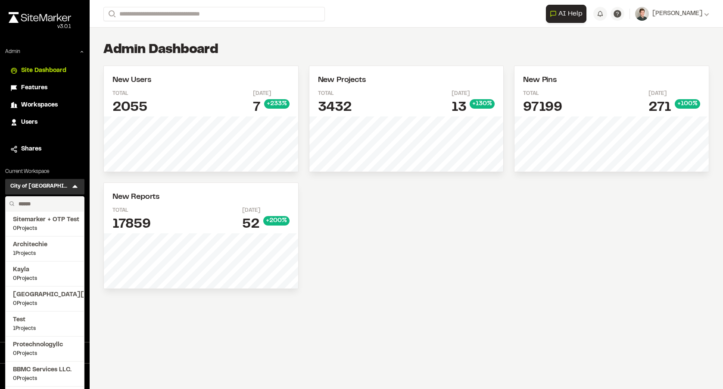
click at [50, 199] on input "text" at bounding box center [48, 204] width 66 height 15
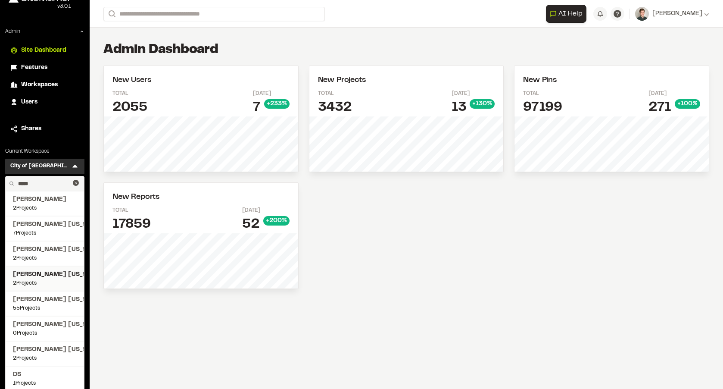
scroll to position [48, 0]
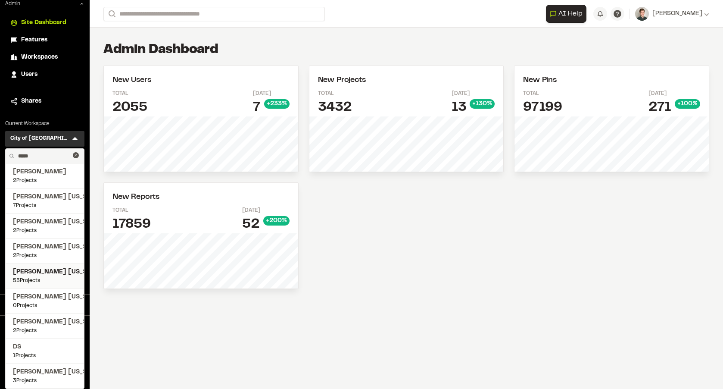
type input "*****"
click at [48, 274] on span "[PERSON_NAME] [US_STATE]" at bounding box center [45, 271] width 64 height 9
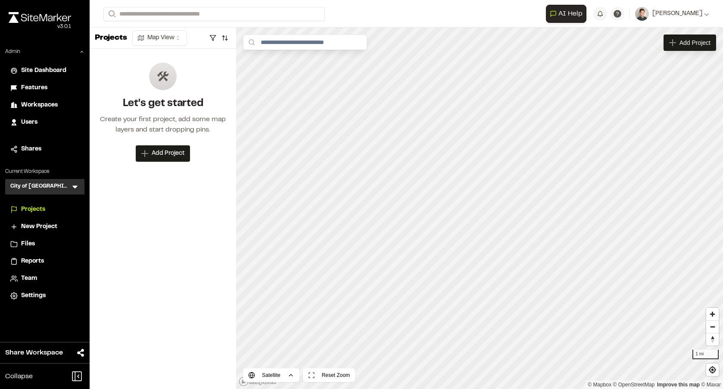
click at [78, 190] on icon at bounding box center [75, 186] width 9 height 9
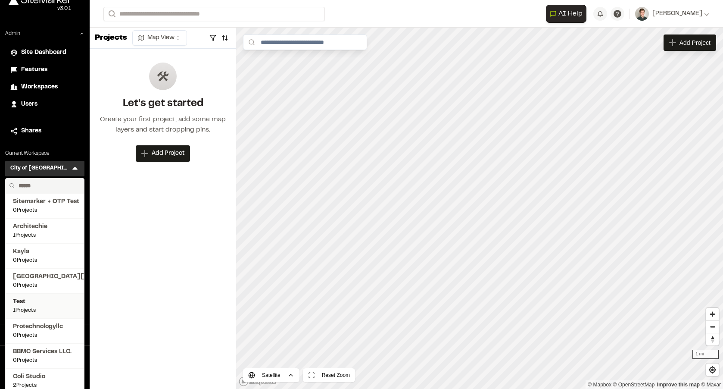
scroll to position [31, 0]
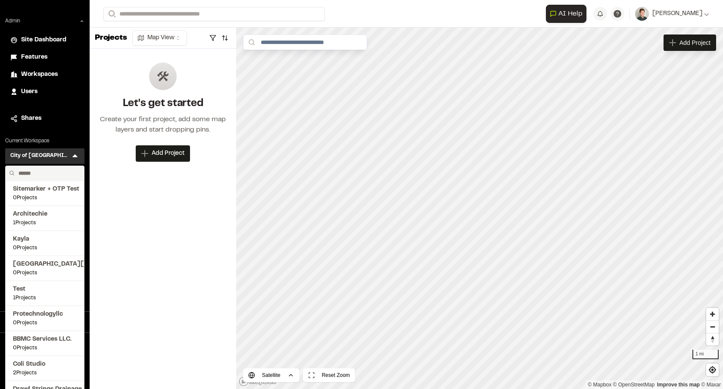
click at [39, 175] on input "text" at bounding box center [48, 173] width 66 height 15
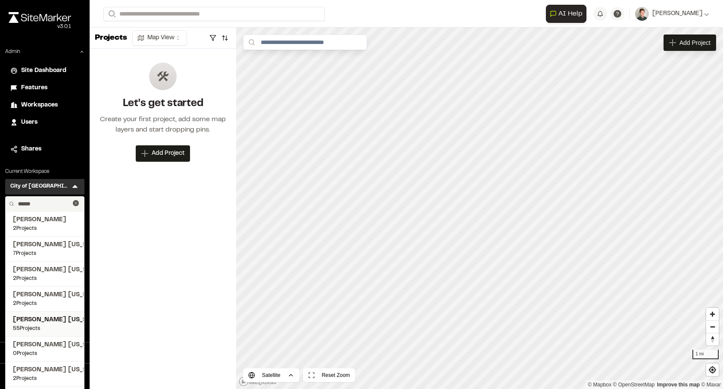
type input "******"
click at [42, 316] on span "[PERSON_NAME] [US_STATE]" at bounding box center [45, 319] width 64 height 9
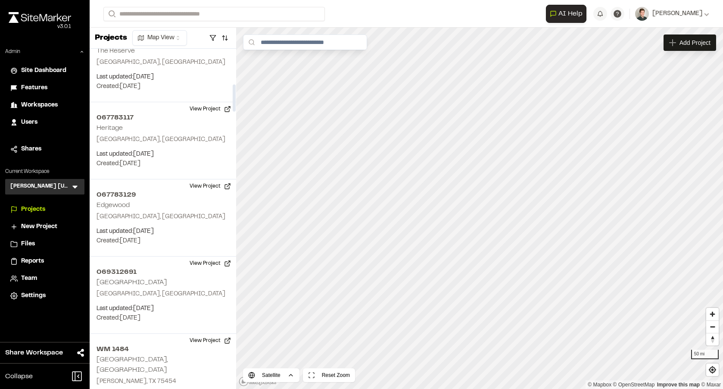
scroll to position [493, 0]
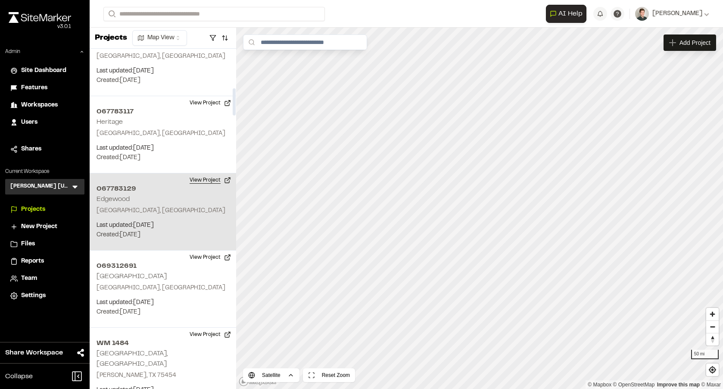
click at [200, 181] on button "View Project" at bounding box center [211, 180] width 52 height 14
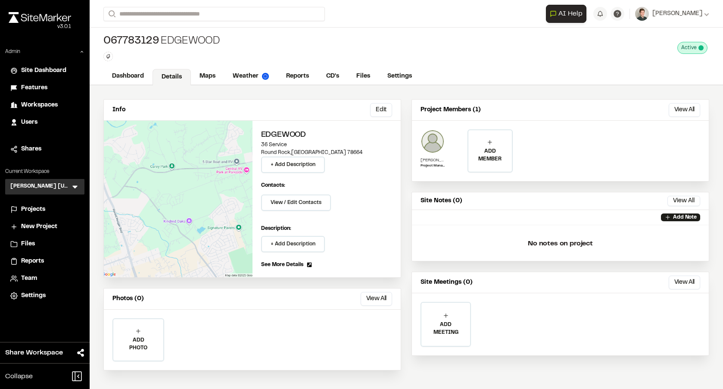
click at [432, 134] on img at bounding box center [433, 141] width 24 height 24
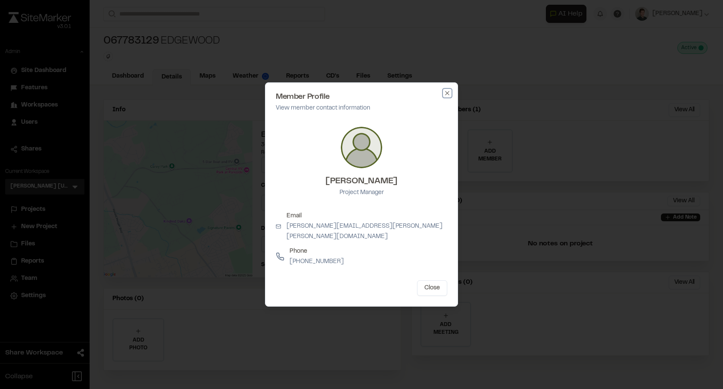
click at [446, 96] on icon "button" at bounding box center [447, 93] width 7 height 7
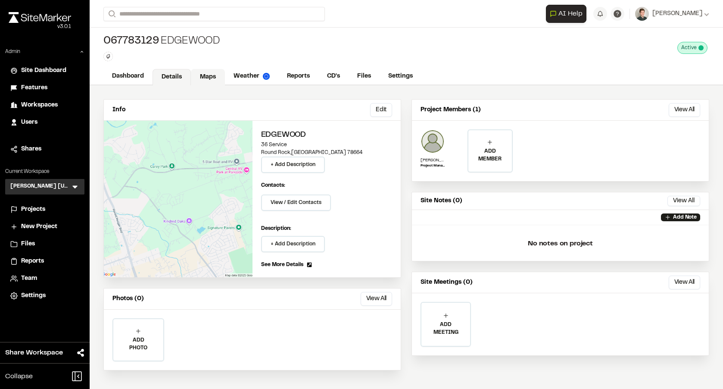
click at [205, 76] on link "Maps" at bounding box center [208, 77] width 34 height 16
